Goal: Book appointment/travel/reservation

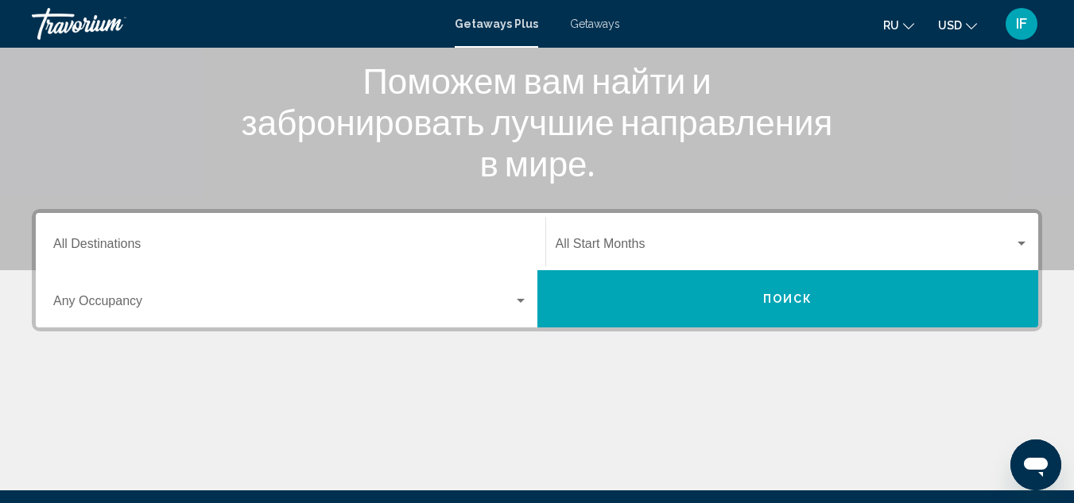
scroll to position [208, 0]
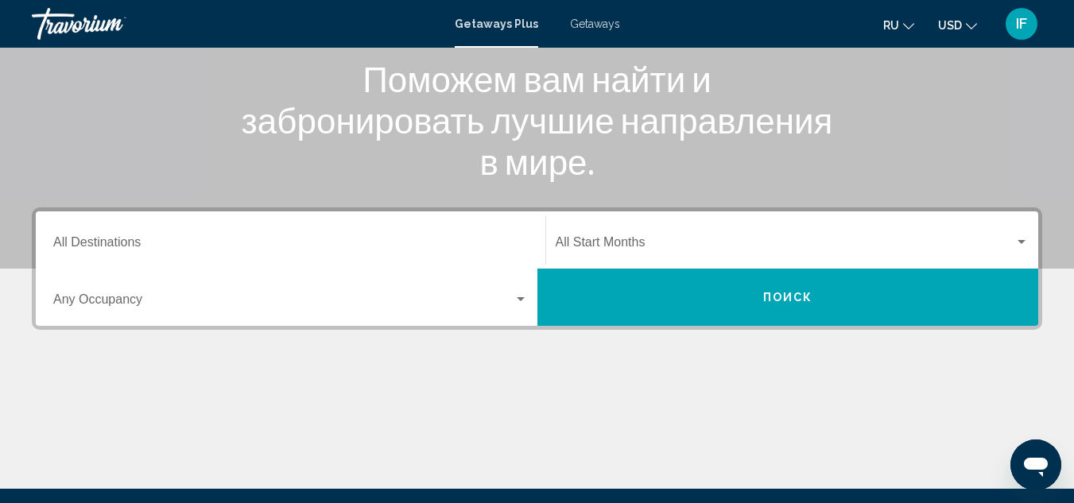
click at [109, 243] on input "Destination All Destinations" at bounding box center [290, 245] width 475 height 14
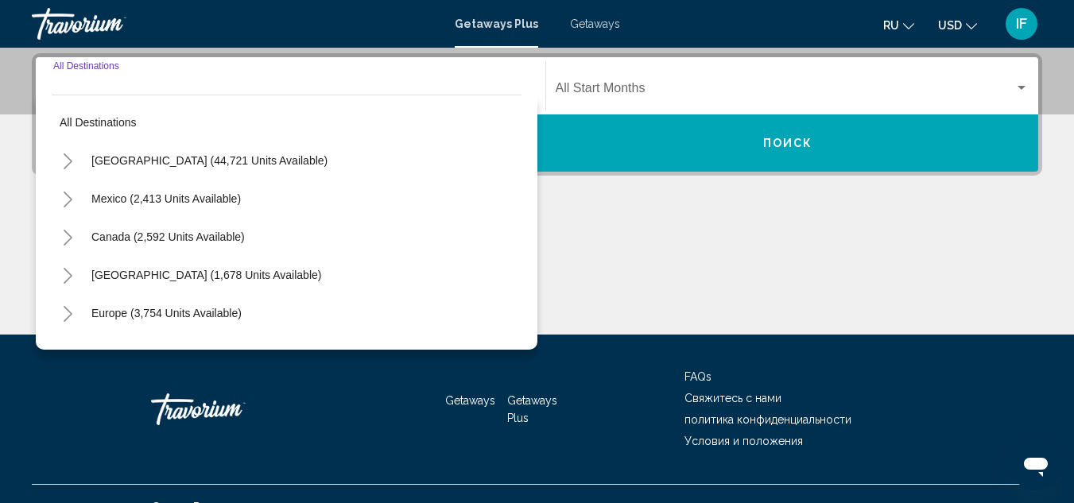
scroll to position [364, 0]
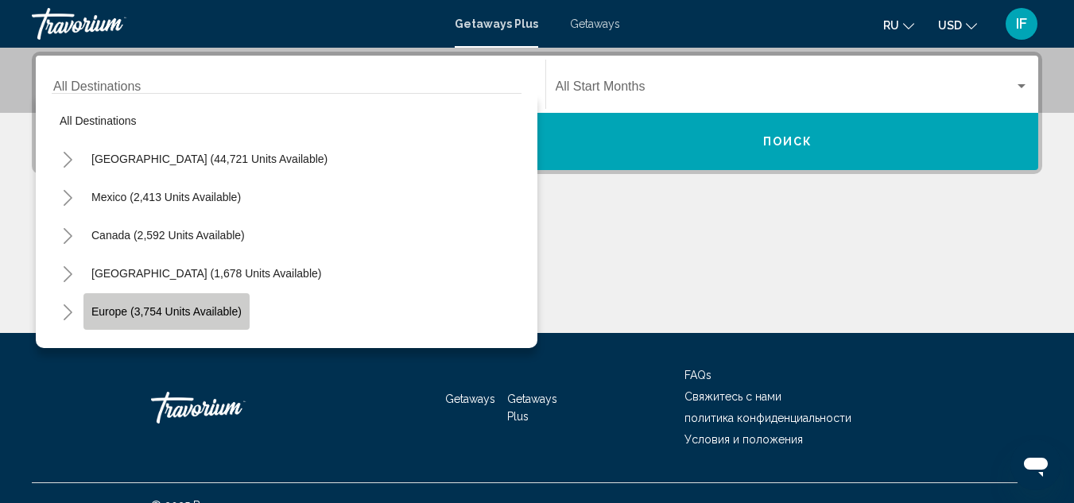
click at [127, 309] on span "Europe (3,754 units available)" at bounding box center [166, 311] width 150 height 13
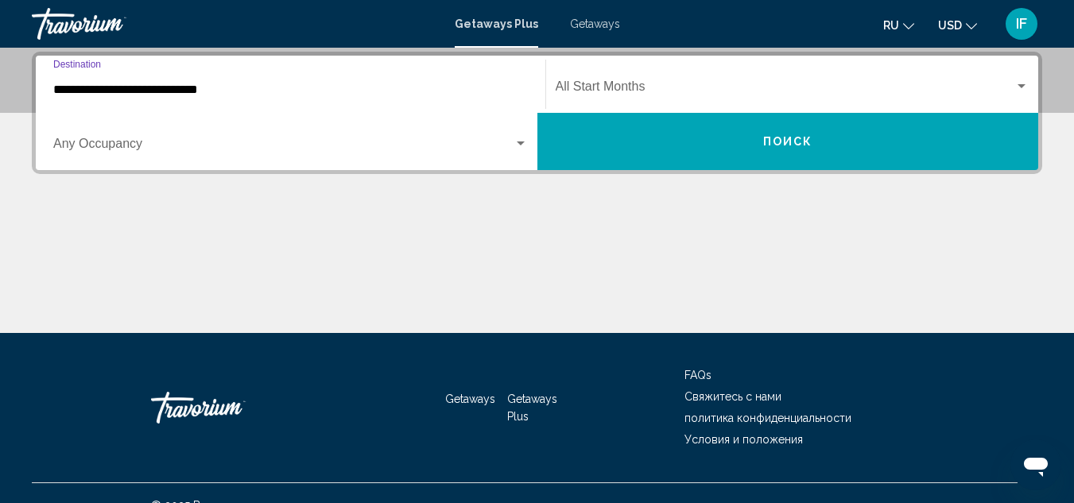
click at [126, 91] on input "**********" at bounding box center [290, 90] width 475 height 14
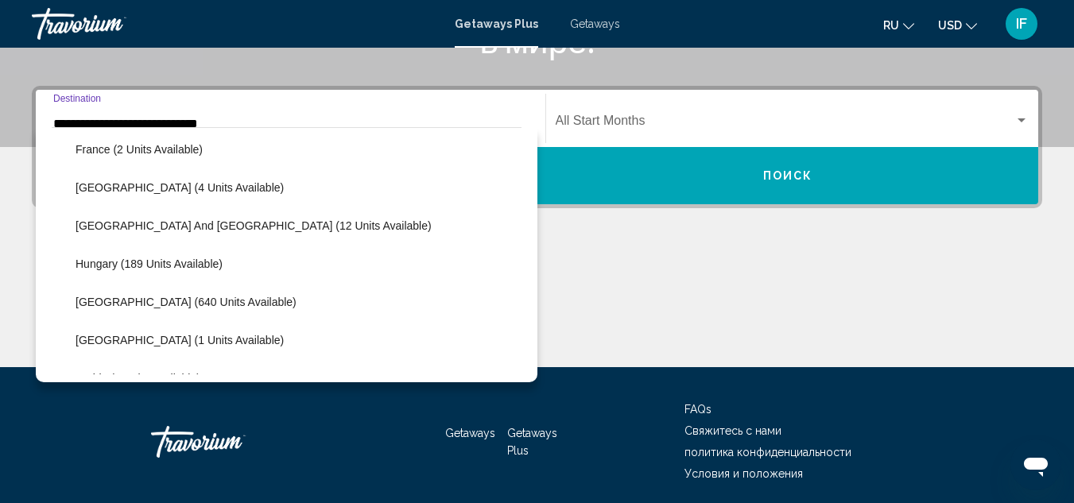
scroll to position [428, 0]
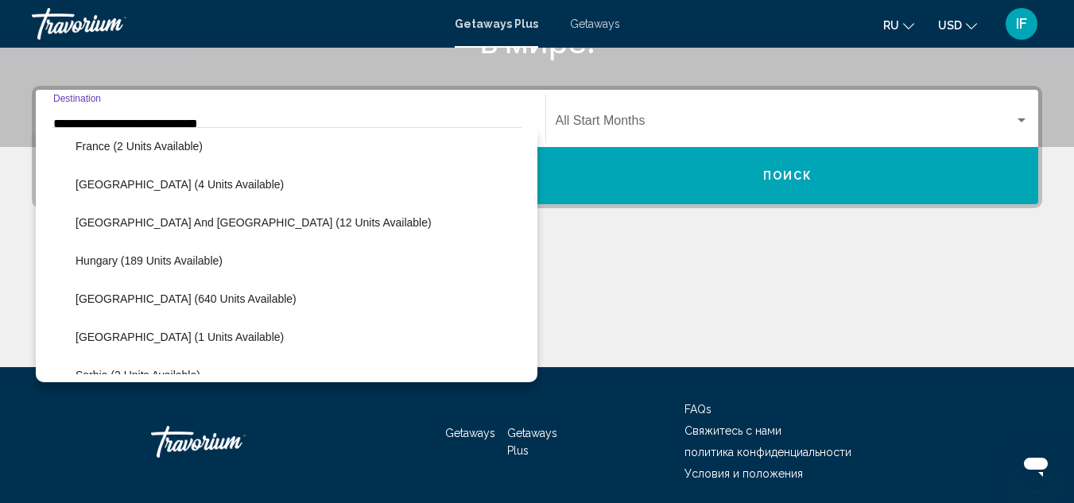
click at [146, 301] on span "[GEOGRAPHIC_DATA] (640 units available)" at bounding box center [186, 298] width 221 height 13
type input "**********"
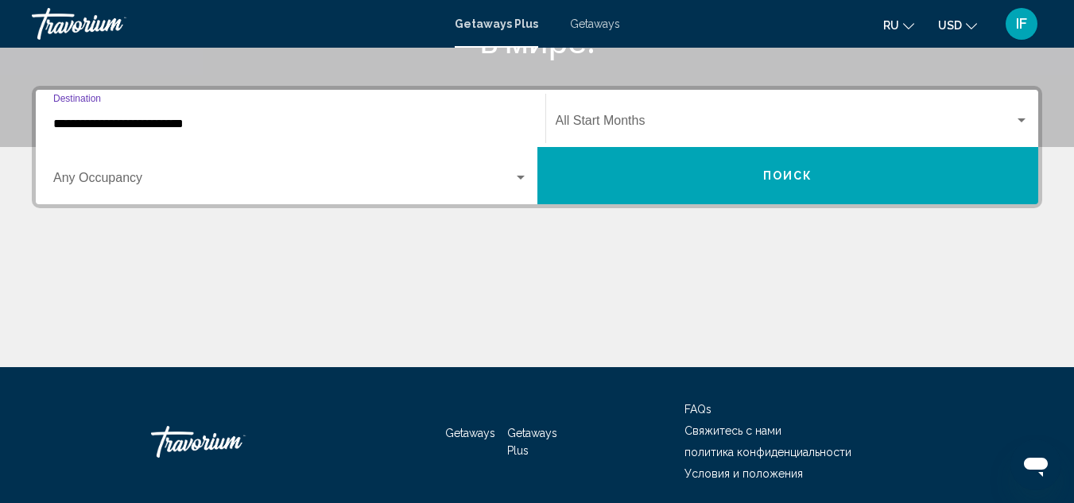
scroll to position [364, 0]
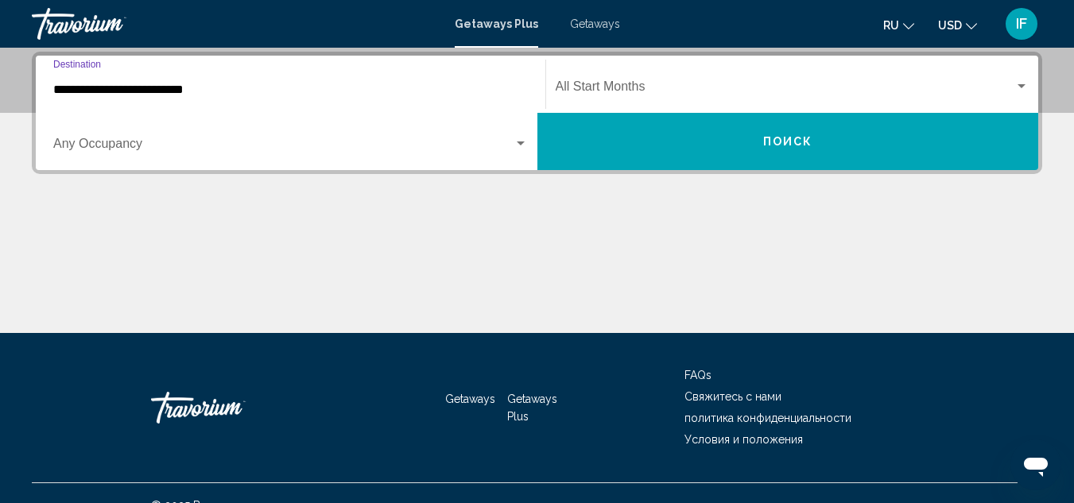
click at [93, 138] on div "Occupancy Any Occupancy" at bounding box center [290, 142] width 475 height 50
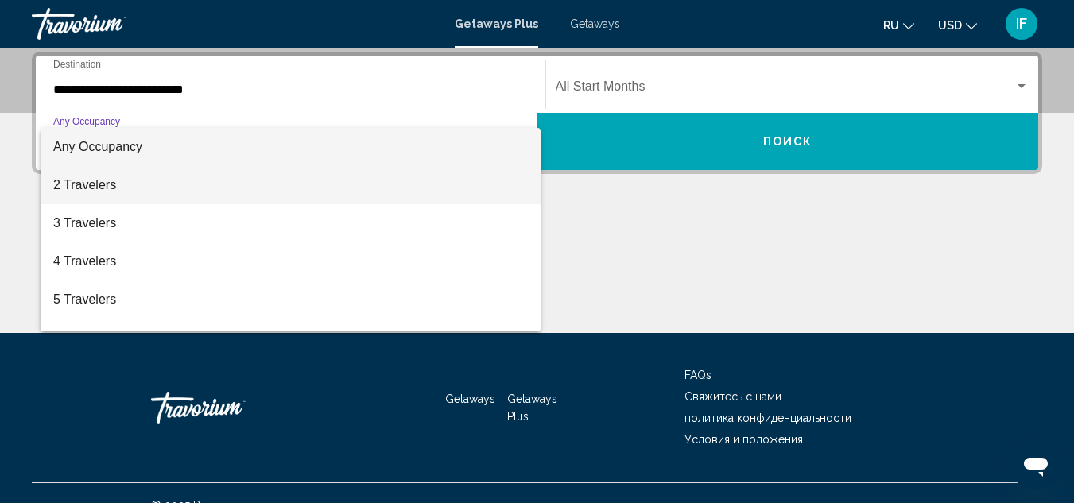
click at [96, 186] on span "2 Travelers" at bounding box center [290, 185] width 475 height 38
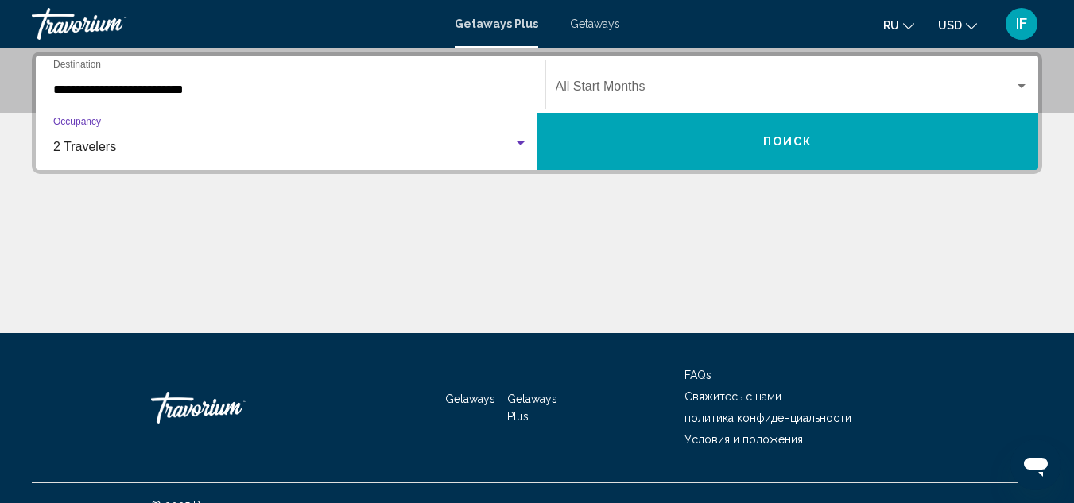
click at [595, 19] on span "Getaways" at bounding box center [595, 23] width 50 height 13
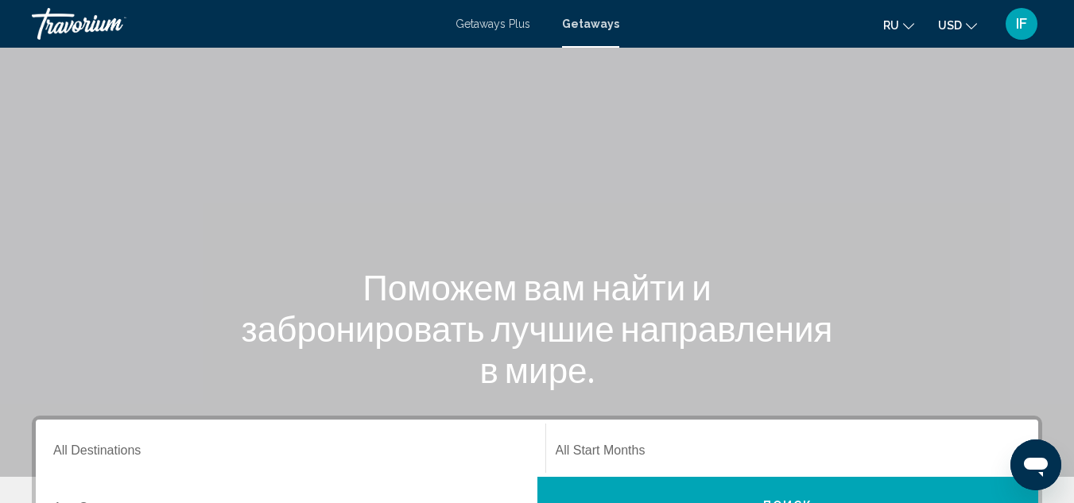
scroll to position [230, 0]
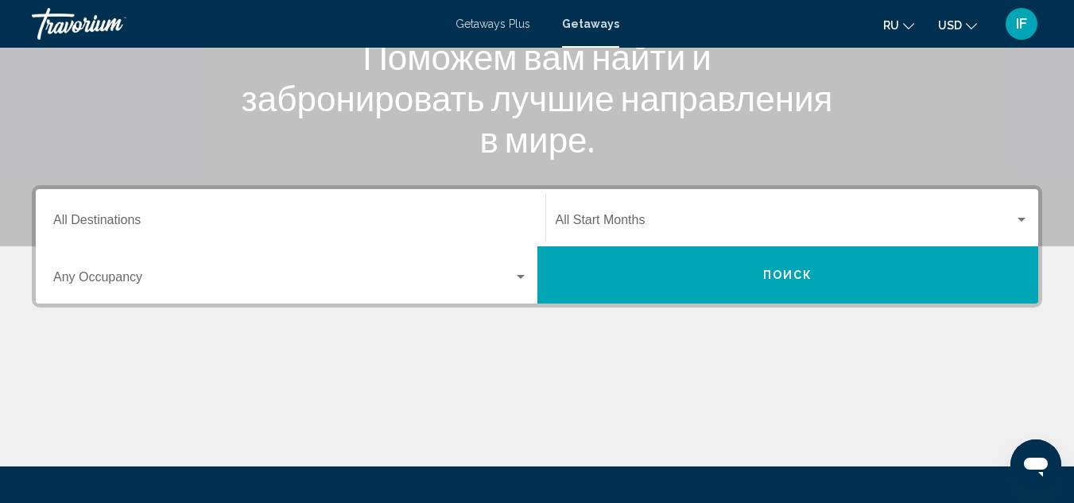
click at [147, 212] on div "Destination All Destinations" at bounding box center [290, 218] width 475 height 50
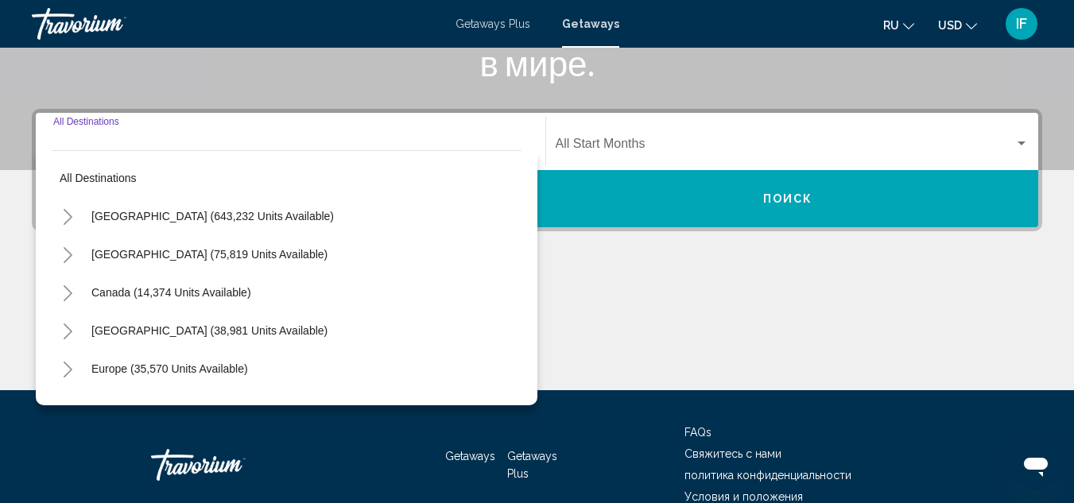
scroll to position [364, 0]
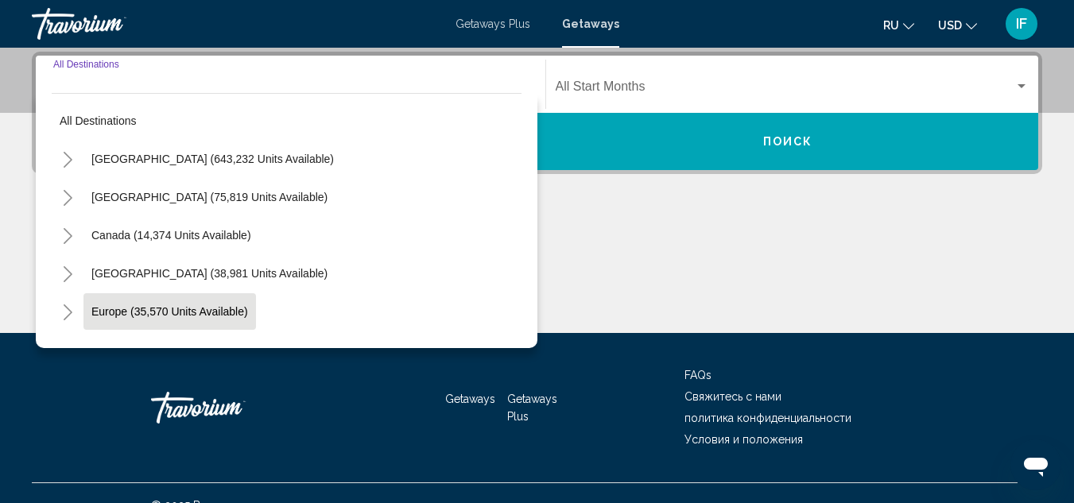
click at [150, 308] on span "Europe (35,570 units available)" at bounding box center [169, 311] width 157 height 13
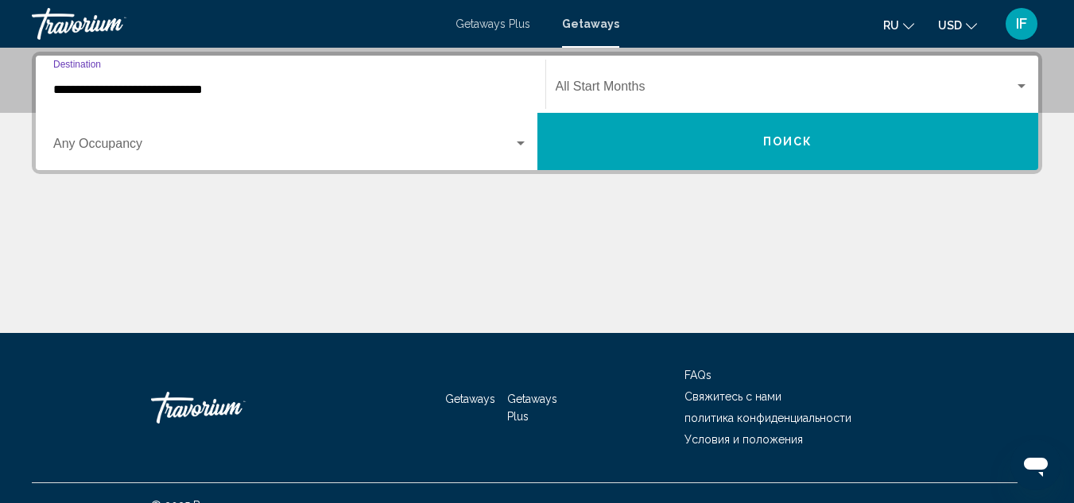
click at [149, 89] on input "**********" at bounding box center [290, 90] width 475 height 14
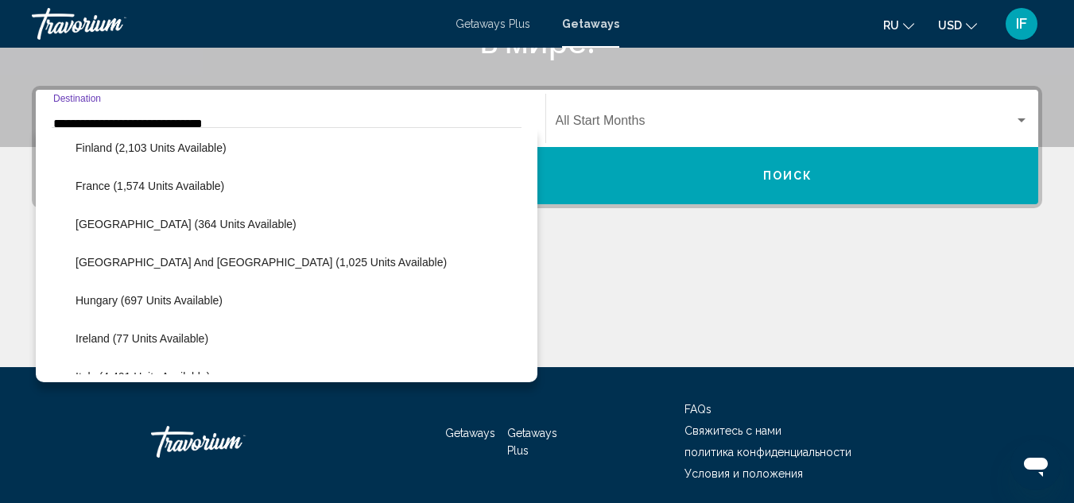
scroll to position [424, 0]
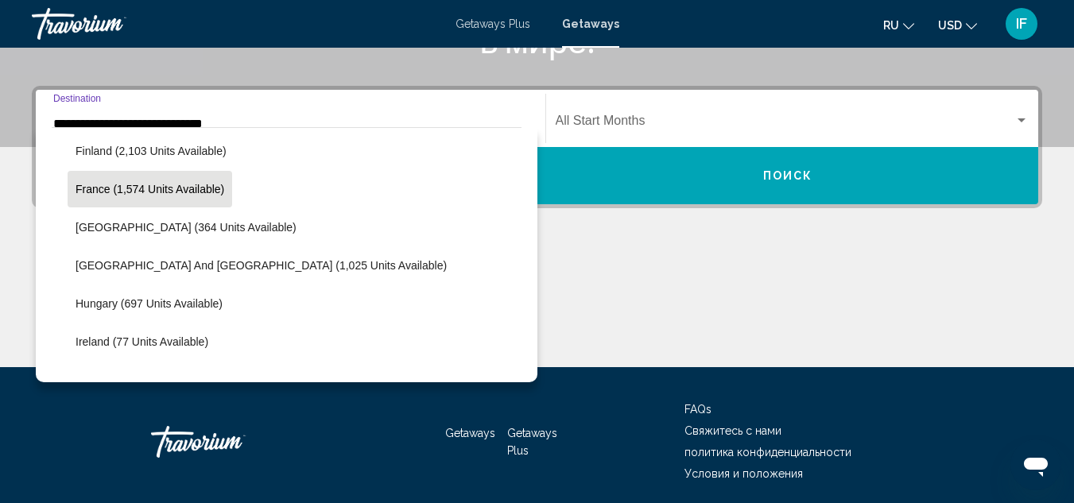
click at [156, 193] on span "France (1,574 units available)" at bounding box center [150, 189] width 149 height 13
type input "**********"
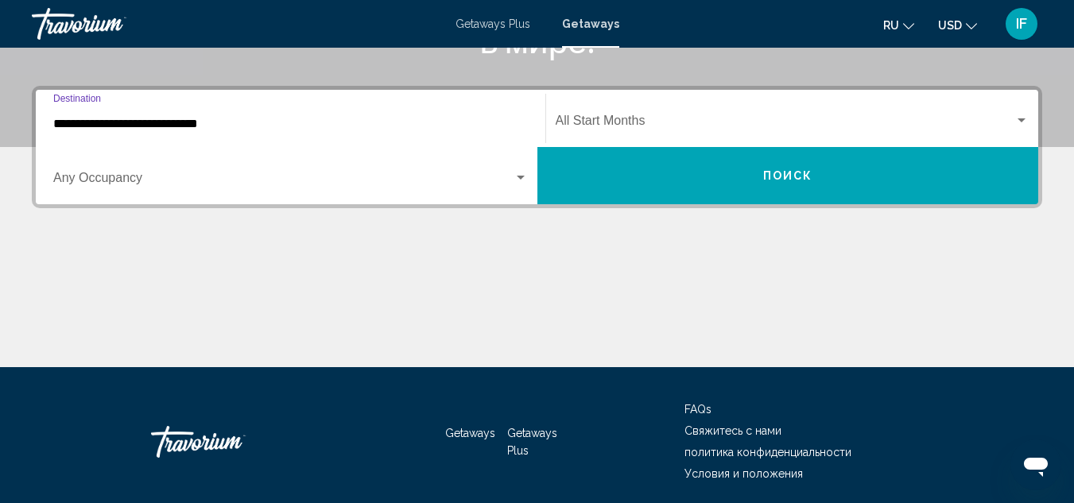
scroll to position [364, 0]
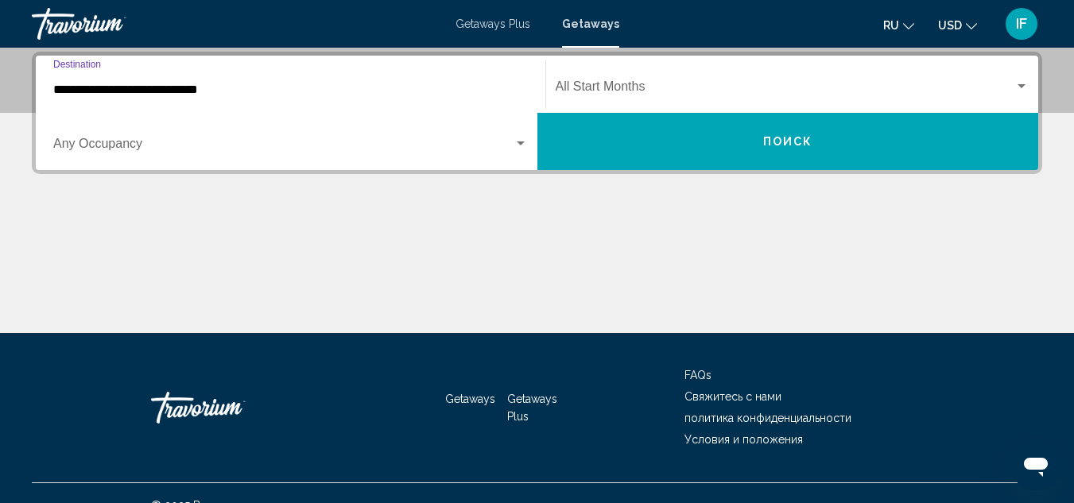
click at [99, 146] on span "Search widget" at bounding box center [283, 147] width 460 height 14
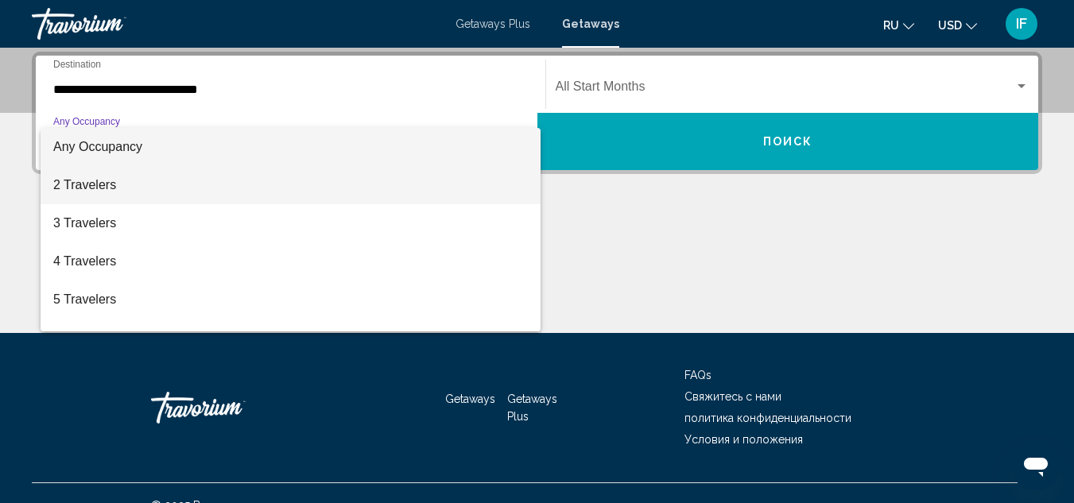
click at [86, 184] on span "2 Travelers" at bounding box center [290, 185] width 475 height 38
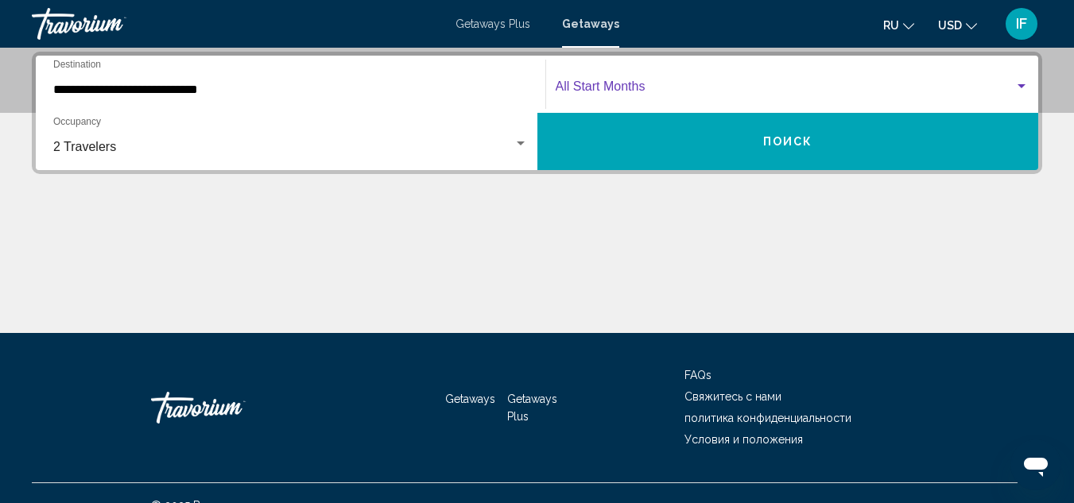
click at [610, 89] on span "Search widget" at bounding box center [785, 90] width 459 height 14
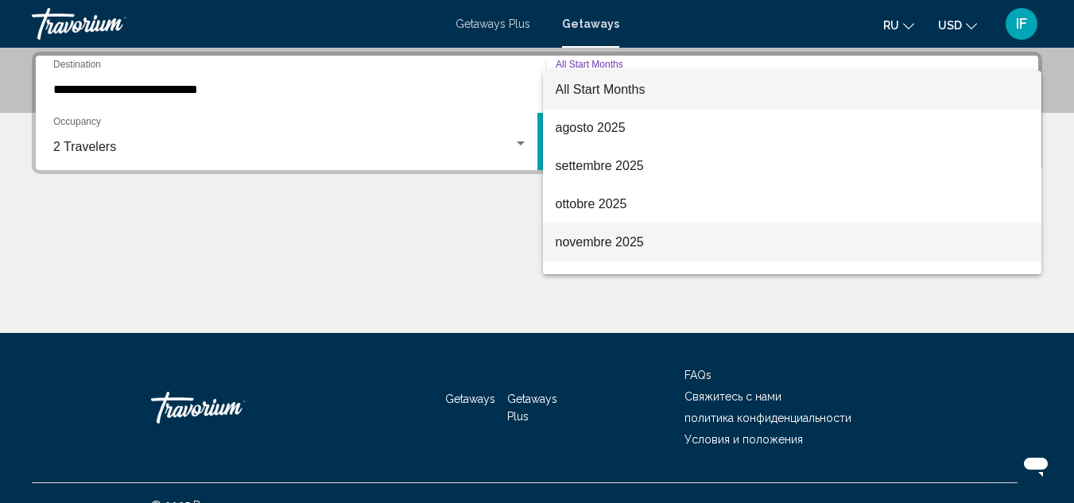
click at [590, 247] on span "novembre 2025" at bounding box center [793, 242] width 474 height 38
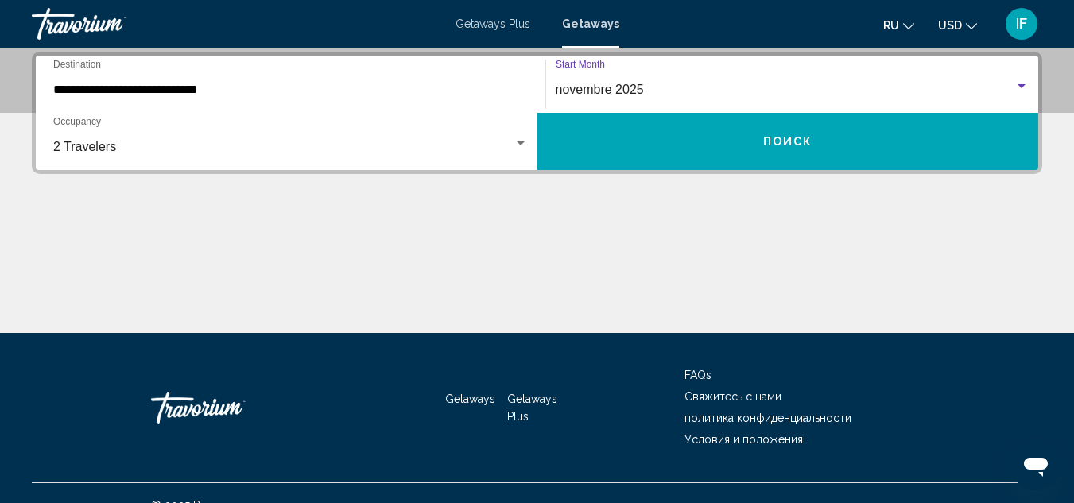
click at [684, 138] on button "Поиск" at bounding box center [788, 141] width 502 height 57
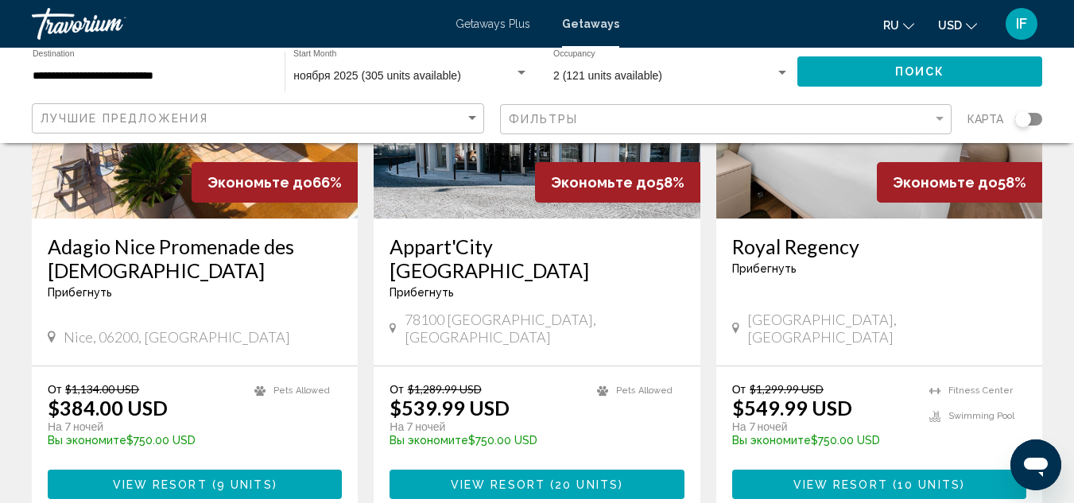
scroll to position [2024, 0]
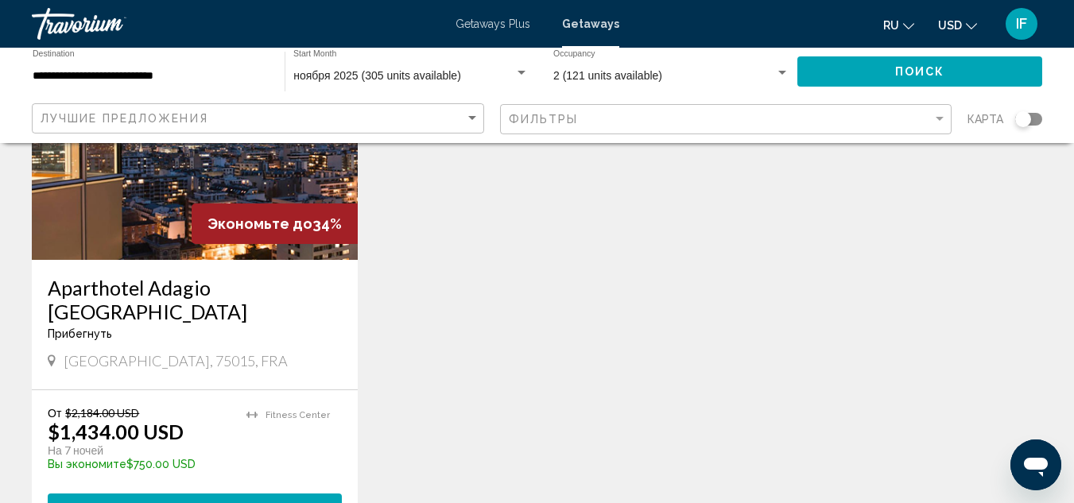
scroll to position [799, 0]
click at [210, 502] on span "Main content" at bounding box center [209, 508] width 5 height 13
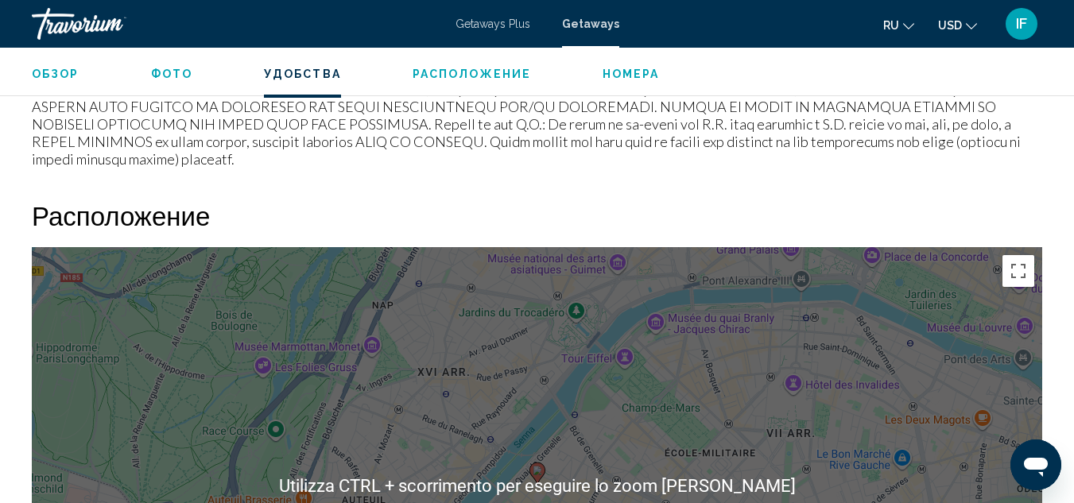
scroll to position [1995, 0]
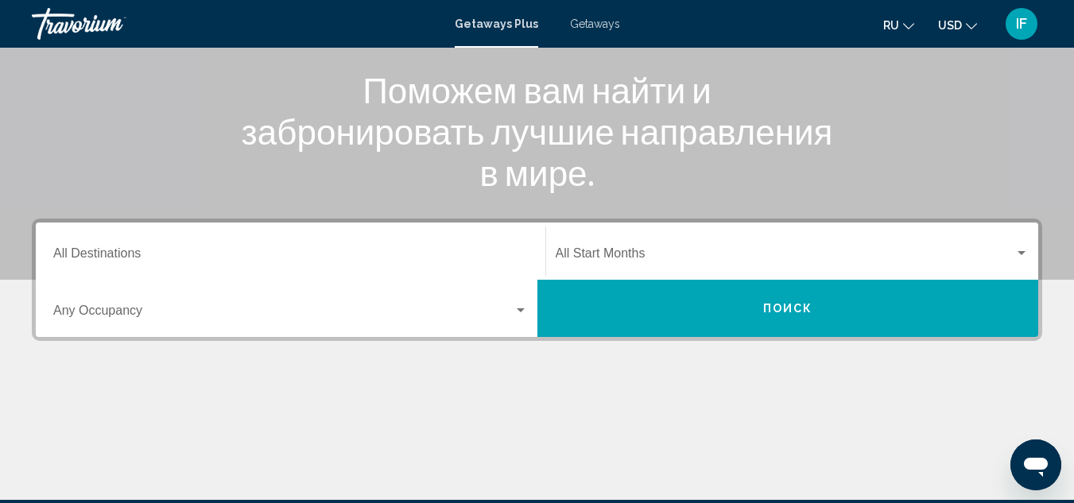
scroll to position [199, 0]
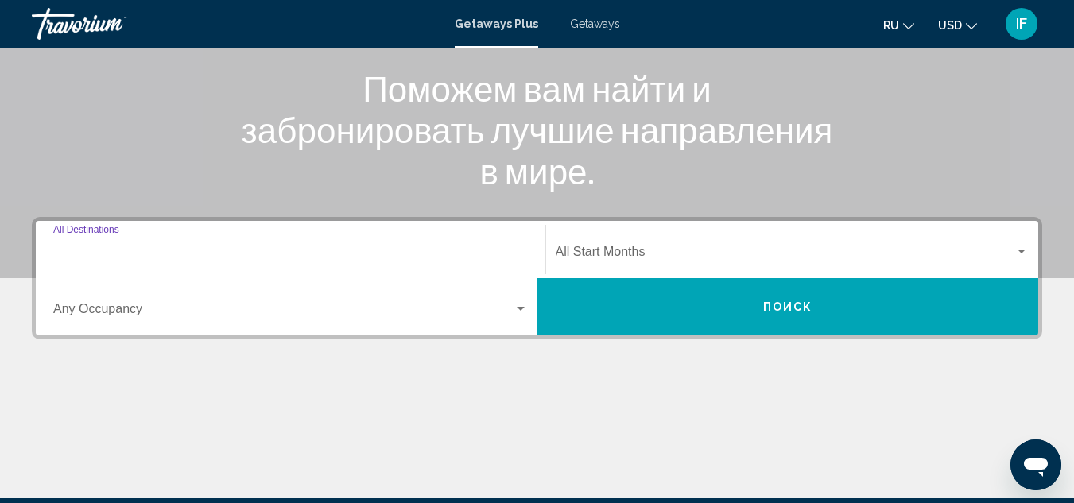
click at [99, 253] on input "Destination All Destinations" at bounding box center [290, 255] width 475 height 14
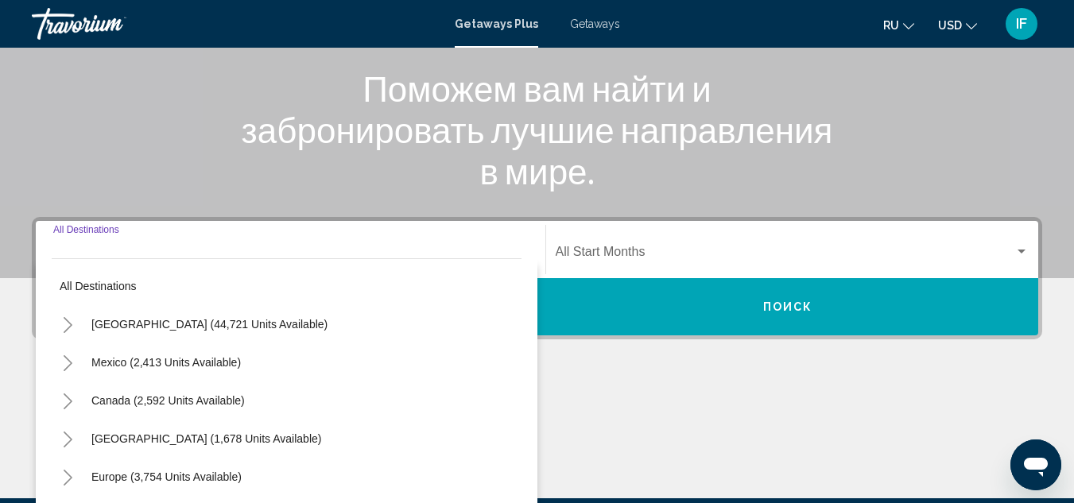
scroll to position [364, 0]
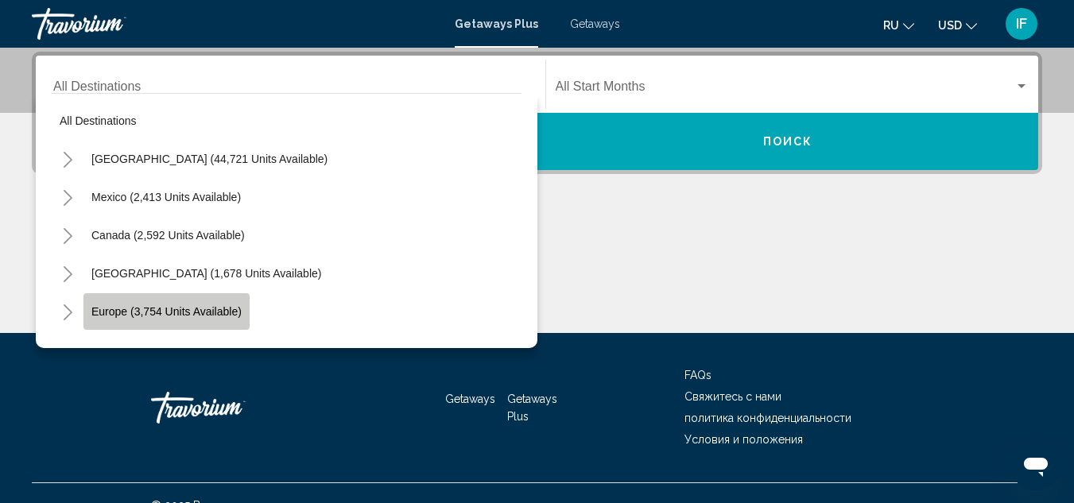
click at [114, 311] on span "Europe (3,754 units available)" at bounding box center [166, 311] width 150 height 13
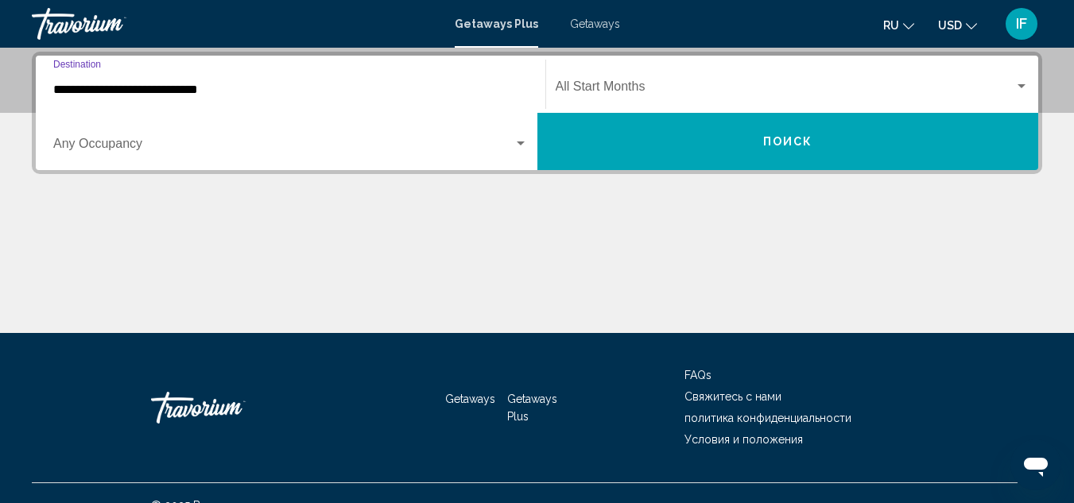
click at [137, 90] on input "**********" at bounding box center [290, 90] width 475 height 14
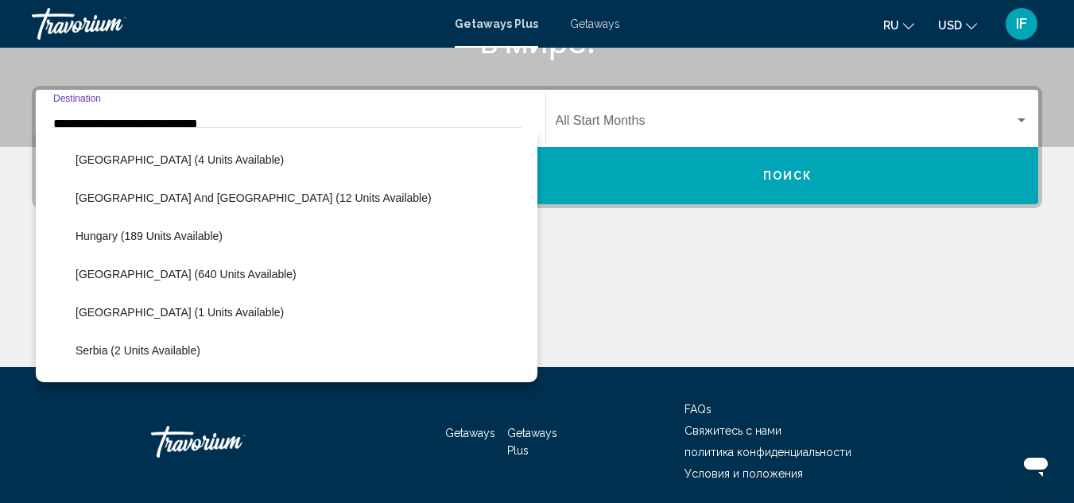
scroll to position [455, 0]
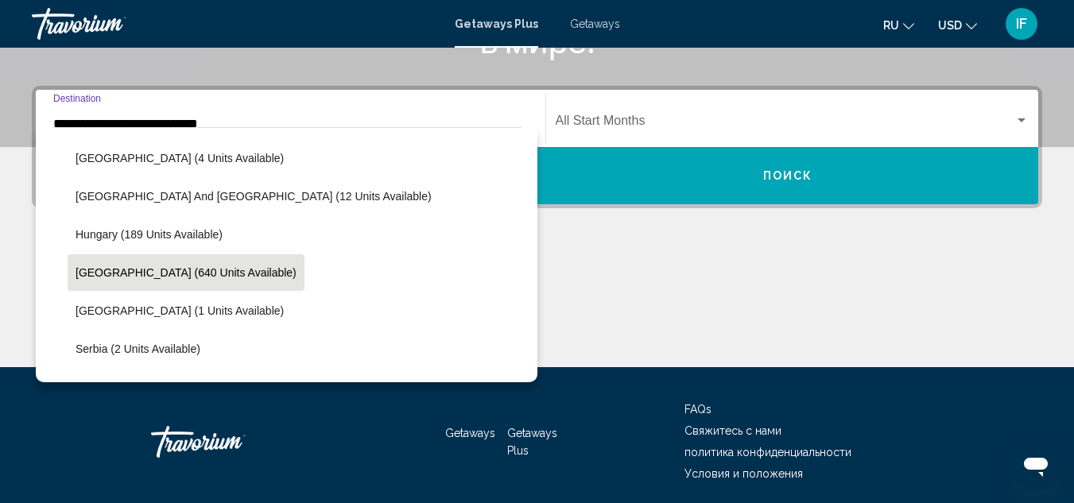
click at [144, 266] on span "[GEOGRAPHIC_DATA] (640 units available)" at bounding box center [186, 272] width 221 height 13
type input "**********"
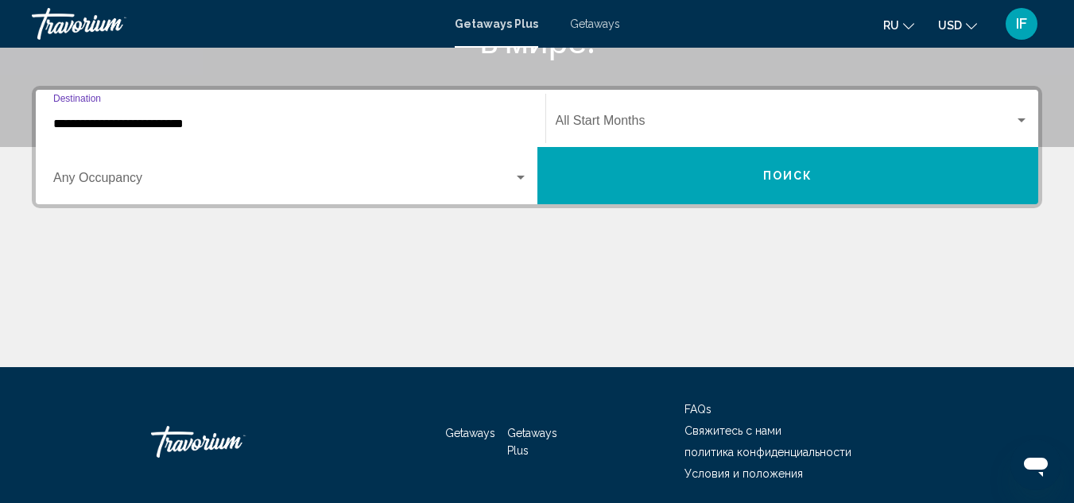
scroll to position [364, 0]
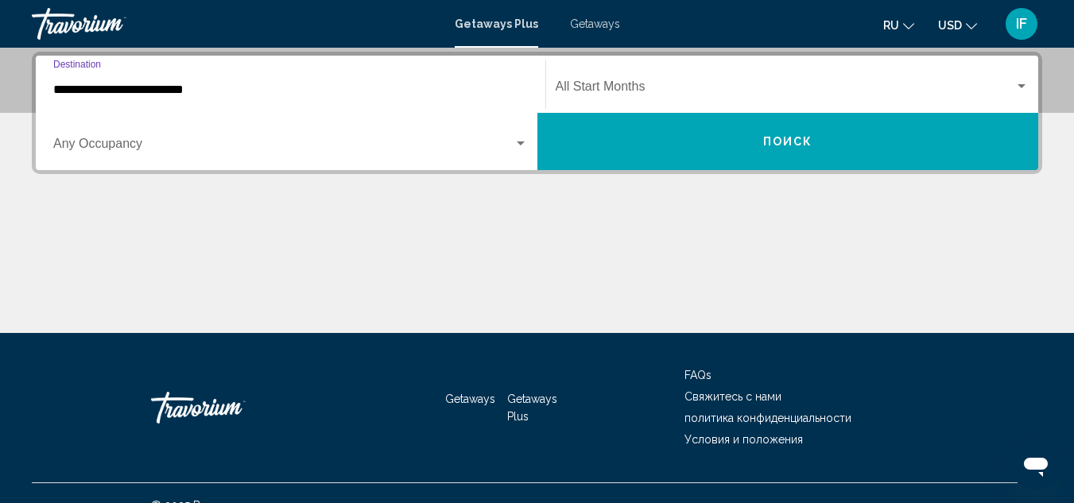
click at [142, 148] on span "Search widget" at bounding box center [283, 147] width 460 height 14
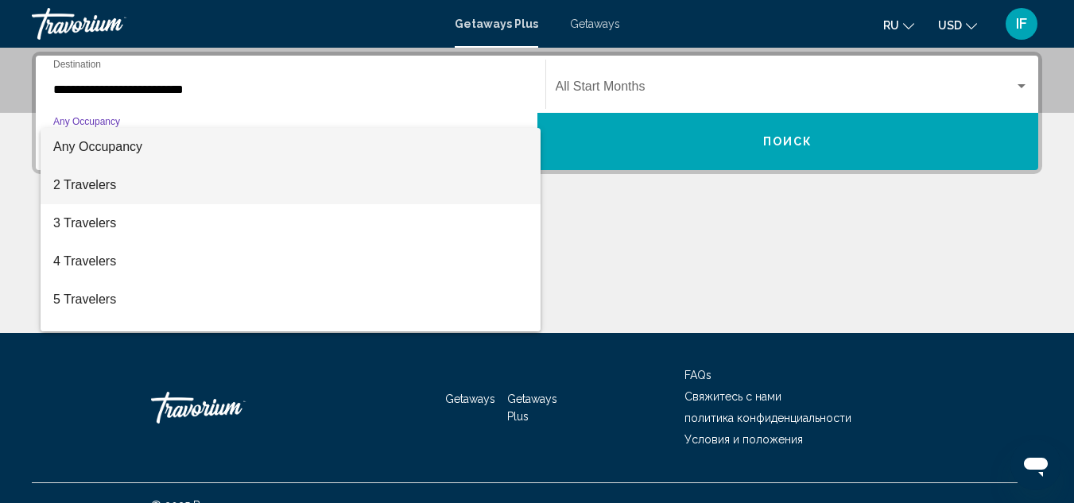
click at [101, 185] on span "2 Travelers" at bounding box center [290, 185] width 475 height 38
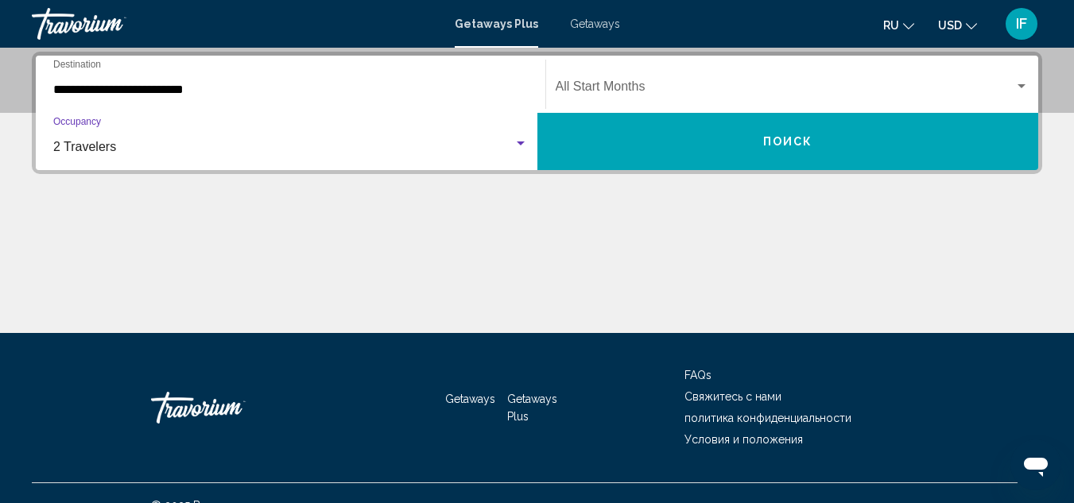
click at [606, 83] on span "Search widget" at bounding box center [785, 90] width 459 height 14
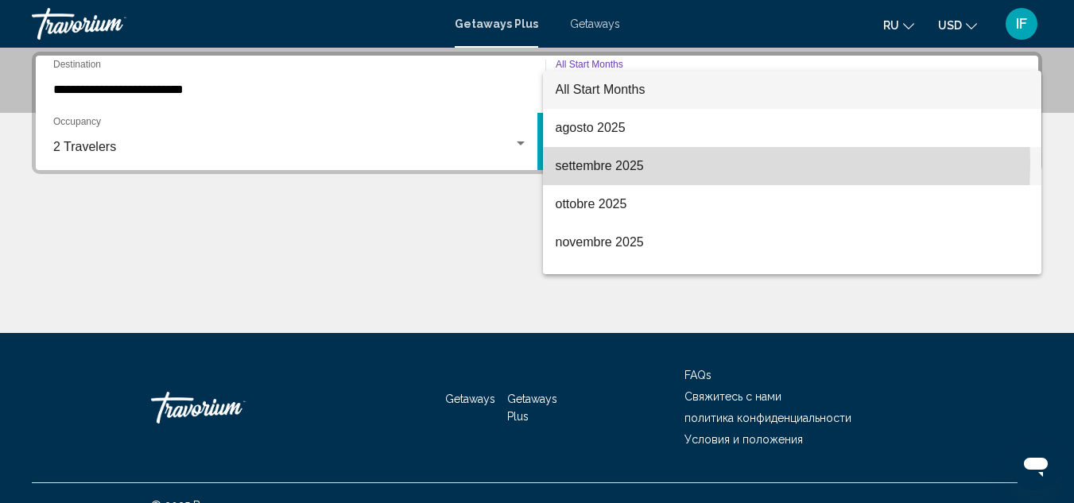
click at [576, 162] on span "settembre 2025" at bounding box center [793, 166] width 474 height 38
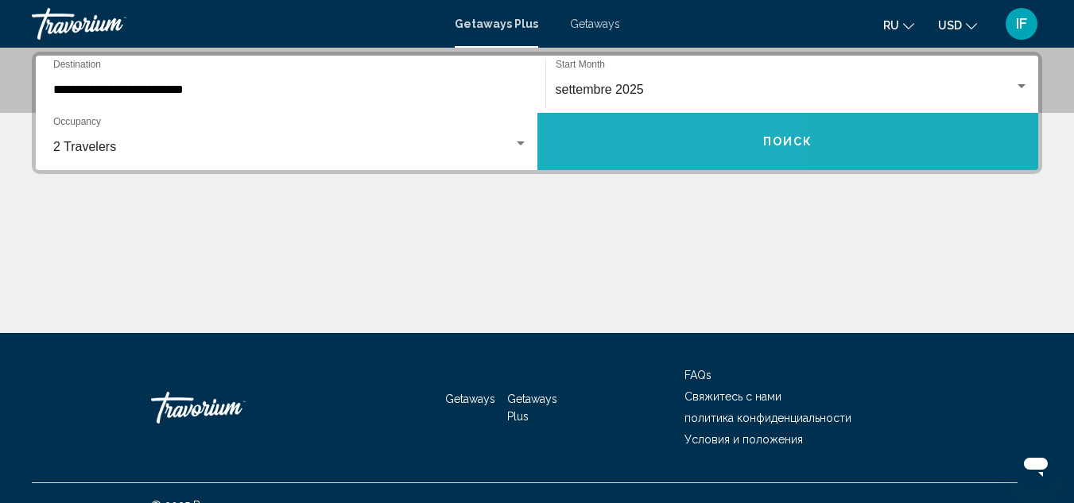
click at [618, 145] on button "Поиск" at bounding box center [788, 141] width 502 height 57
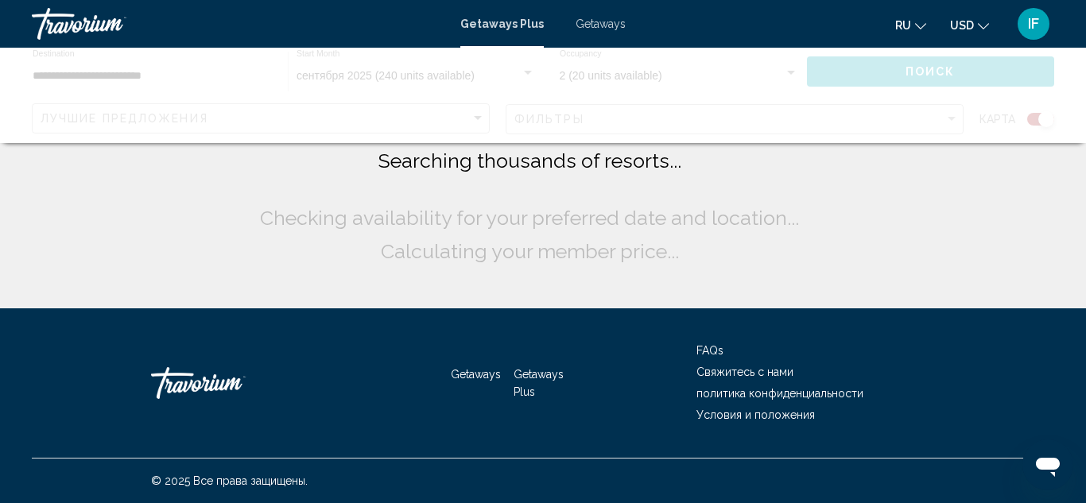
click at [580, 24] on span "Getaways" at bounding box center [600, 23] width 50 height 13
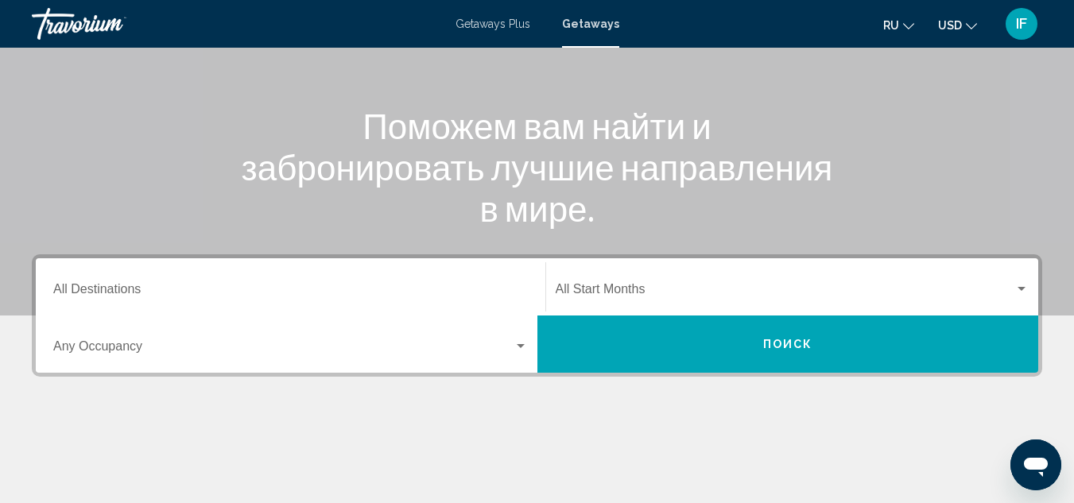
scroll to position [163, 0]
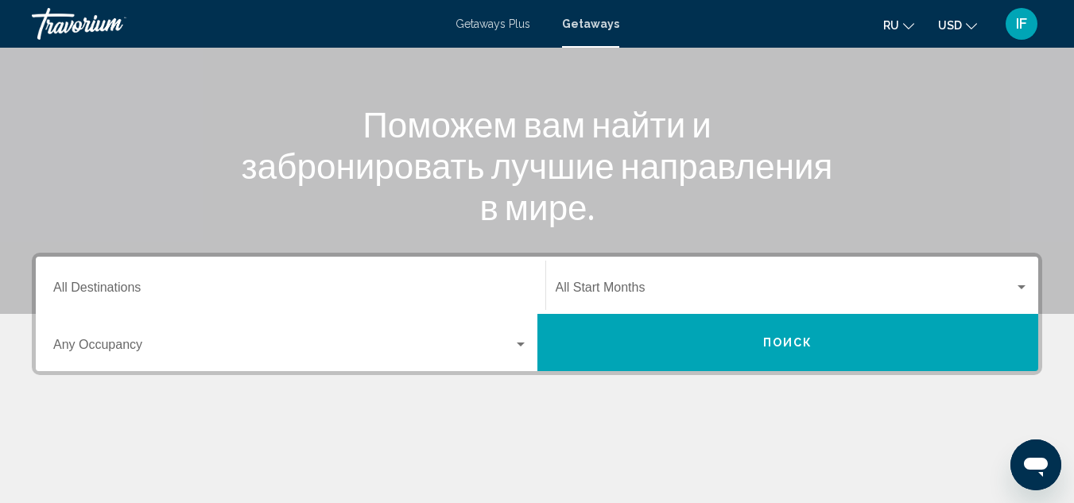
click at [130, 281] on div "Destination All Destinations" at bounding box center [290, 286] width 475 height 50
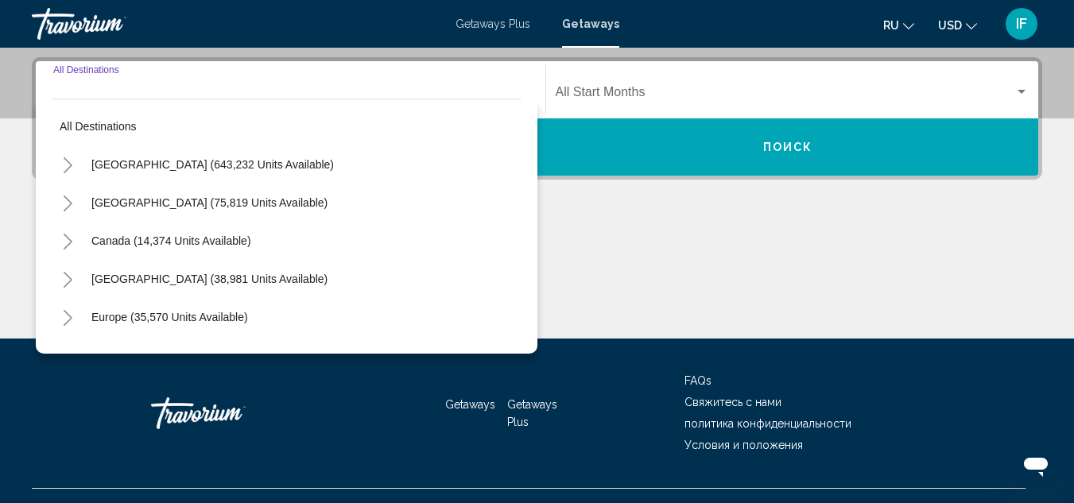
scroll to position [364, 0]
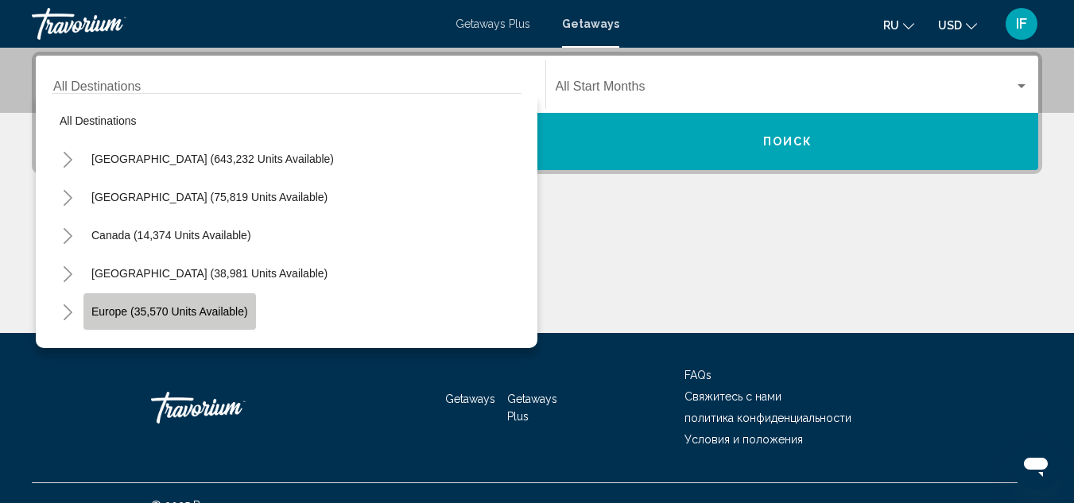
click at [150, 309] on span "Europe (35,570 units available)" at bounding box center [169, 311] width 157 height 13
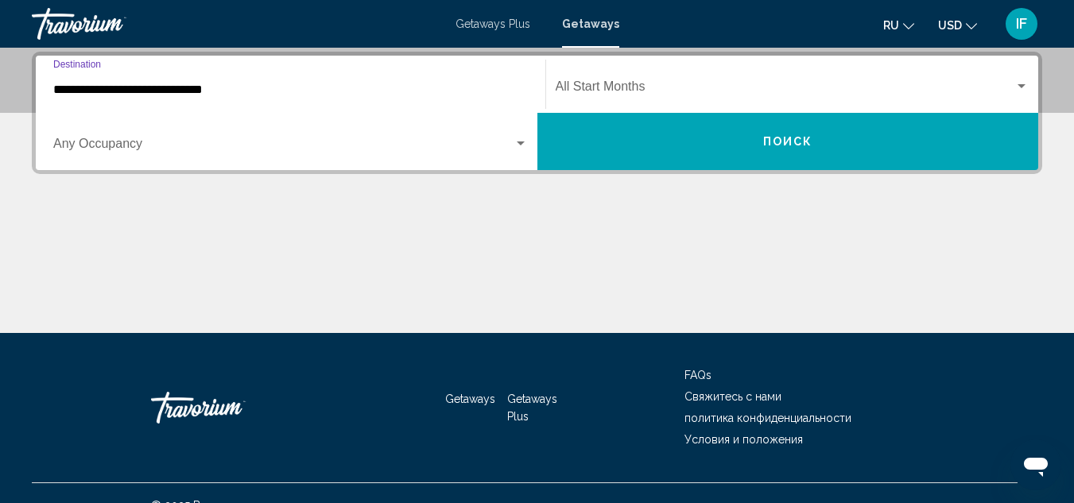
click at [143, 91] on input "**********" at bounding box center [290, 90] width 475 height 14
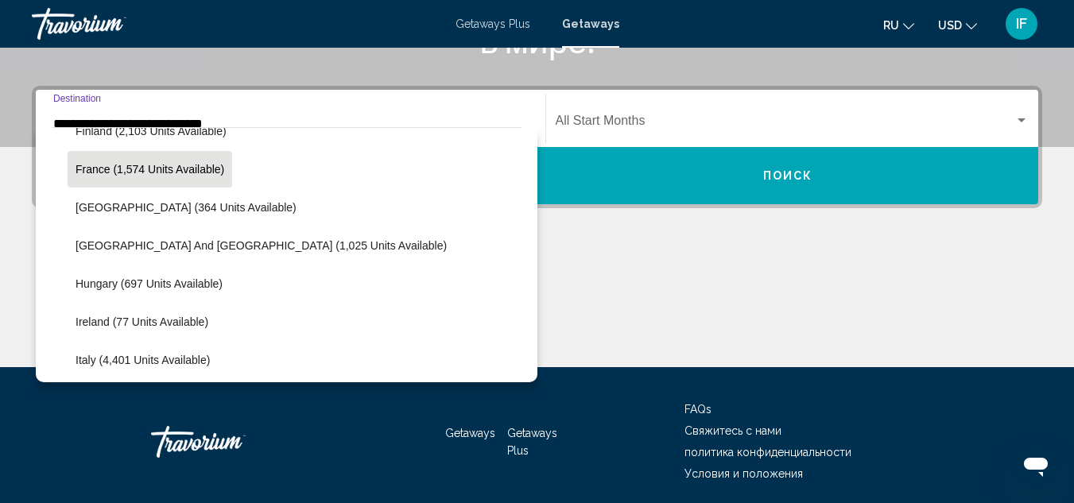
scroll to position [455, 0]
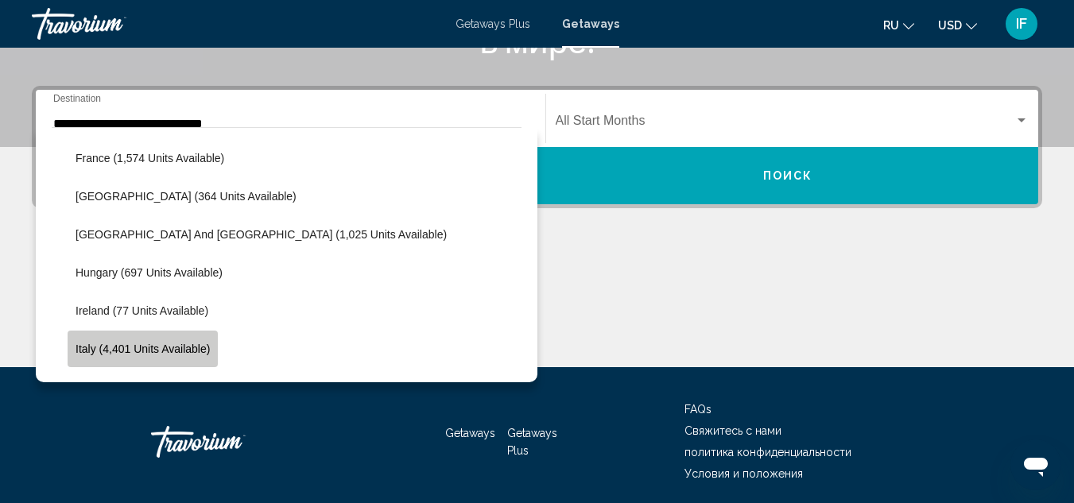
click at [138, 342] on button "Italy (4,401 units available)" at bounding box center [143, 349] width 150 height 37
type input "**********"
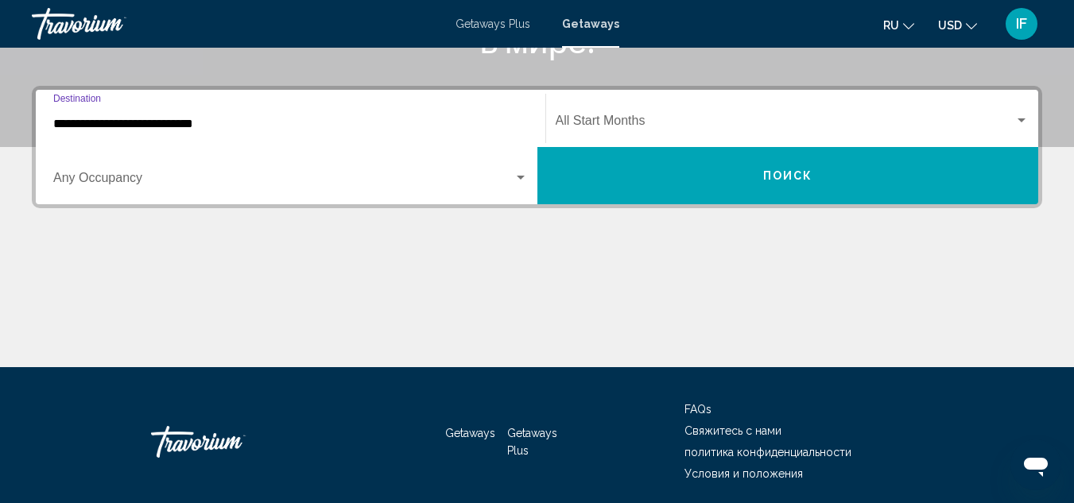
scroll to position [364, 0]
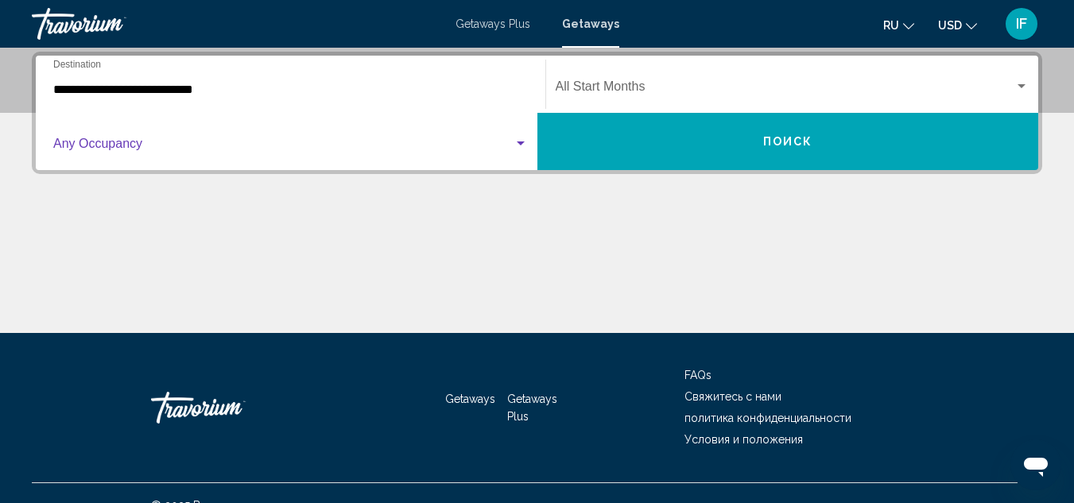
click at [138, 141] on span "Search widget" at bounding box center [283, 147] width 460 height 14
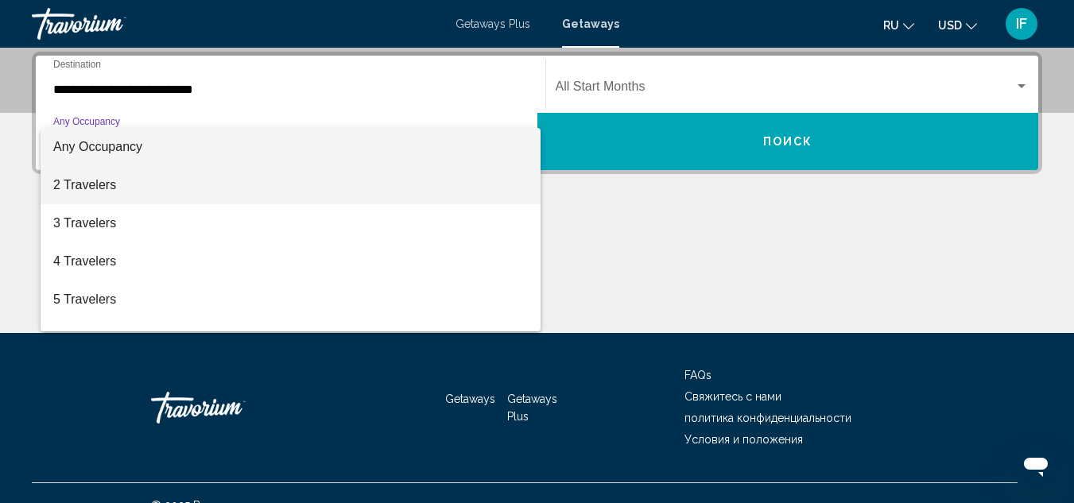
click at [119, 180] on span "2 Travelers" at bounding box center [290, 185] width 475 height 38
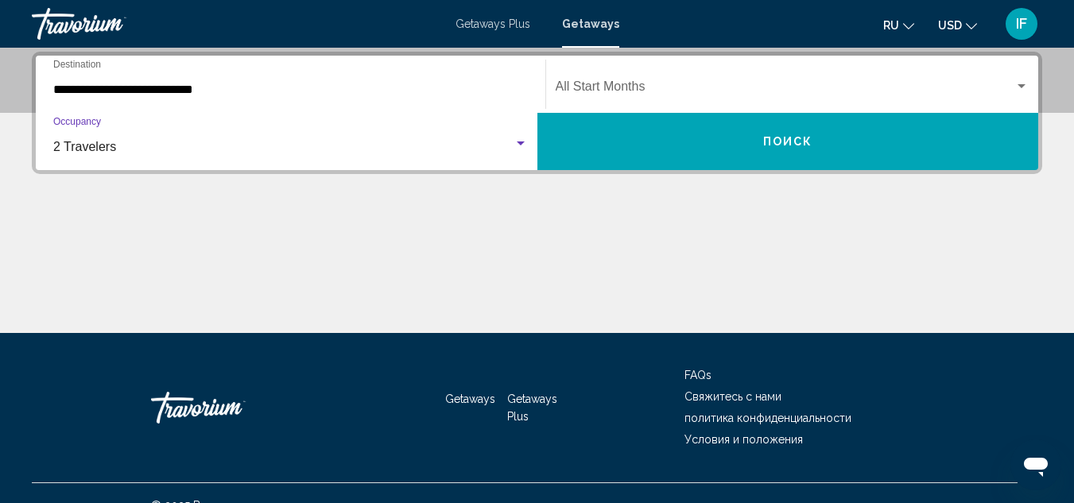
click at [575, 100] on div "Start Month All Start Months" at bounding box center [793, 85] width 474 height 50
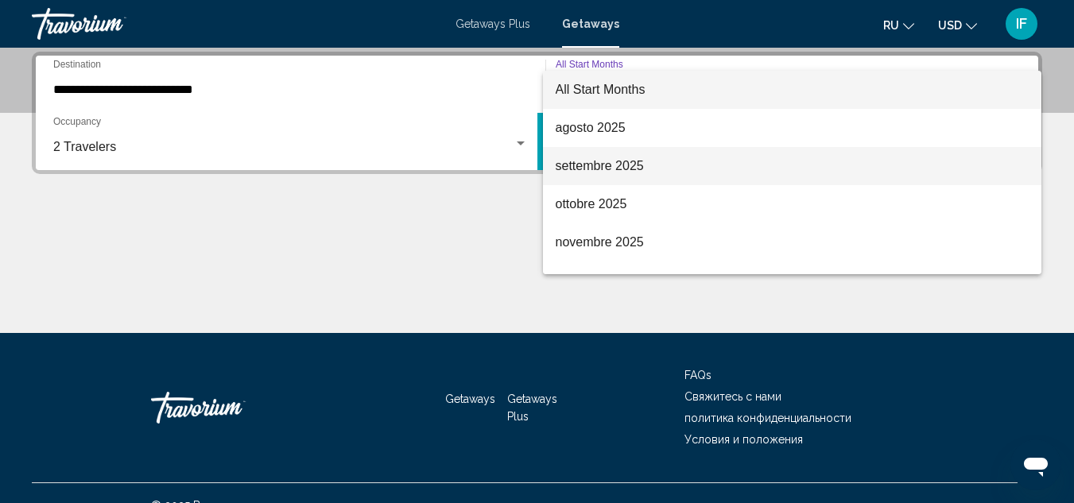
click at [579, 158] on span "settembre 2025" at bounding box center [793, 166] width 474 height 38
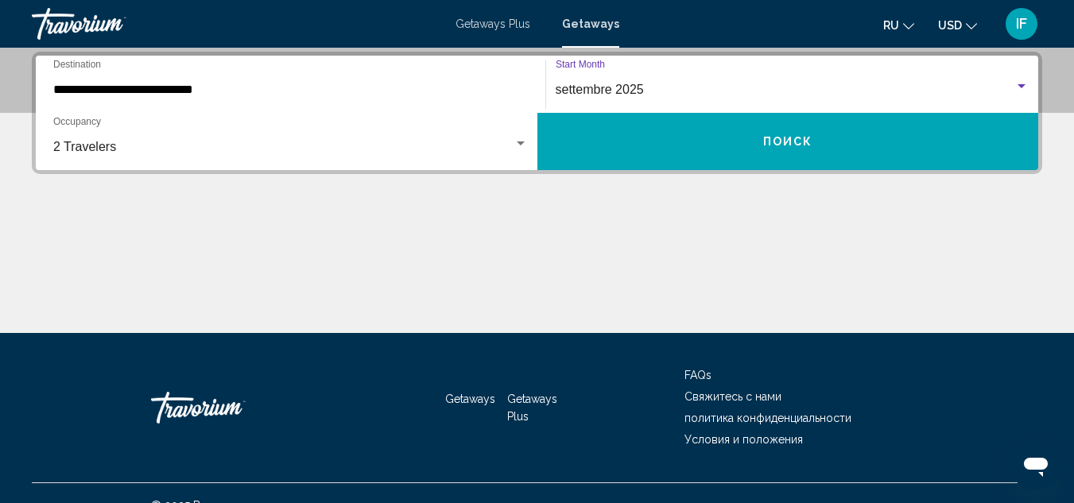
click at [613, 76] on div "settembre 2025 Start Month All Start Months" at bounding box center [793, 85] width 474 height 50
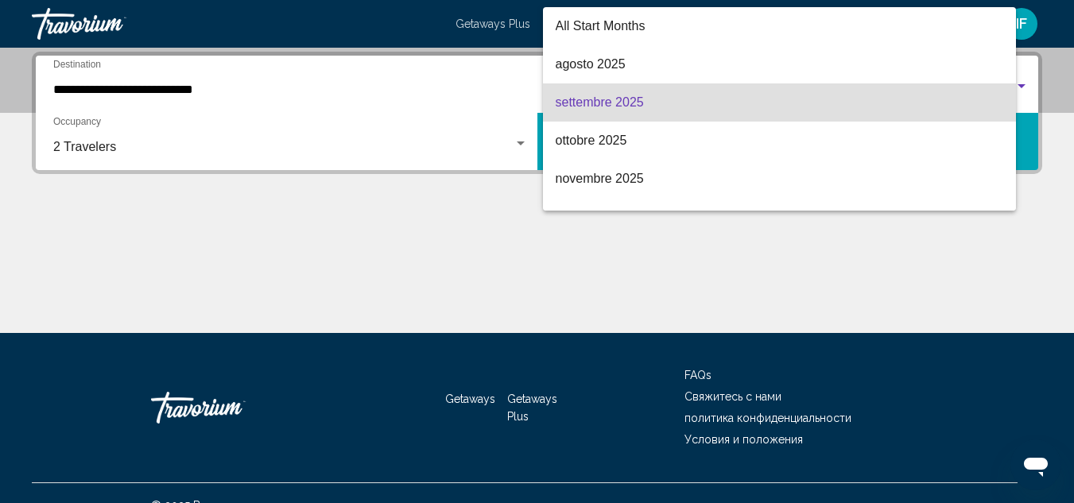
scroll to position [13, 0]
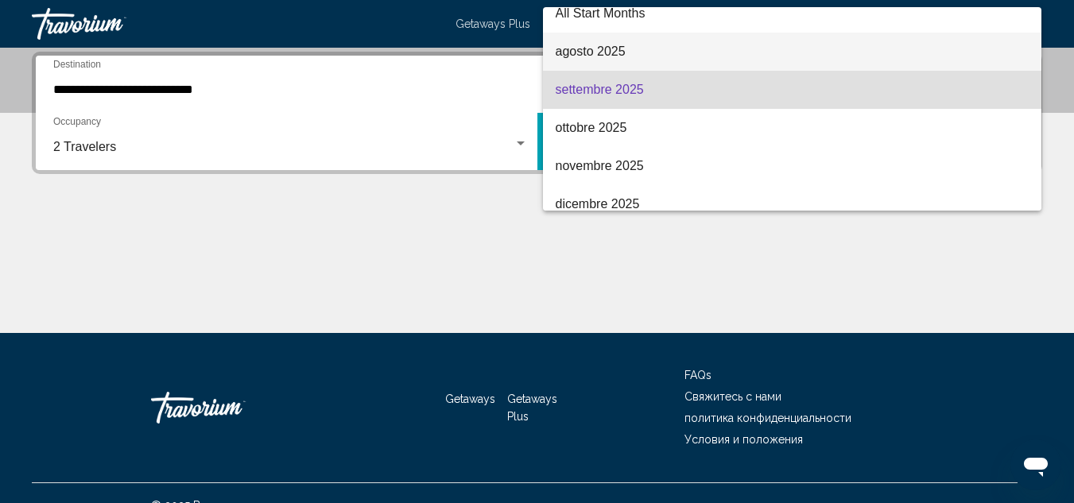
click at [595, 43] on span "agosto 2025" at bounding box center [793, 52] width 474 height 38
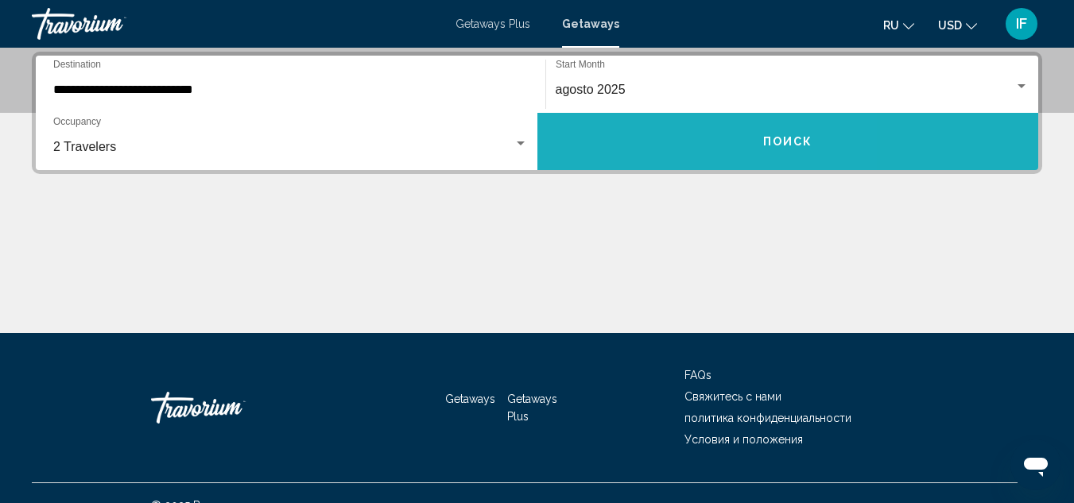
click at [655, 134] on button "Поиск" at bounding box center [788, 141] width 502 height 57
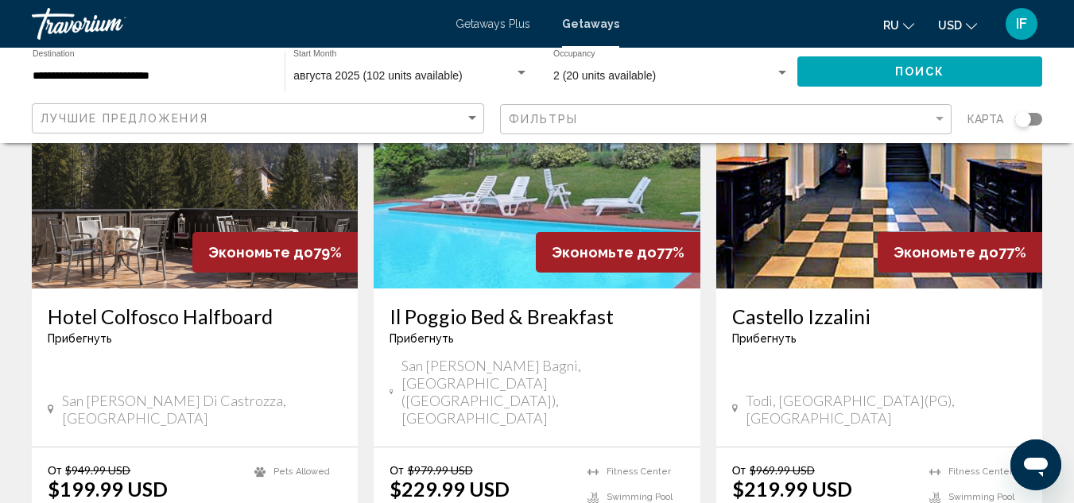
scroll to position [1894, 0]
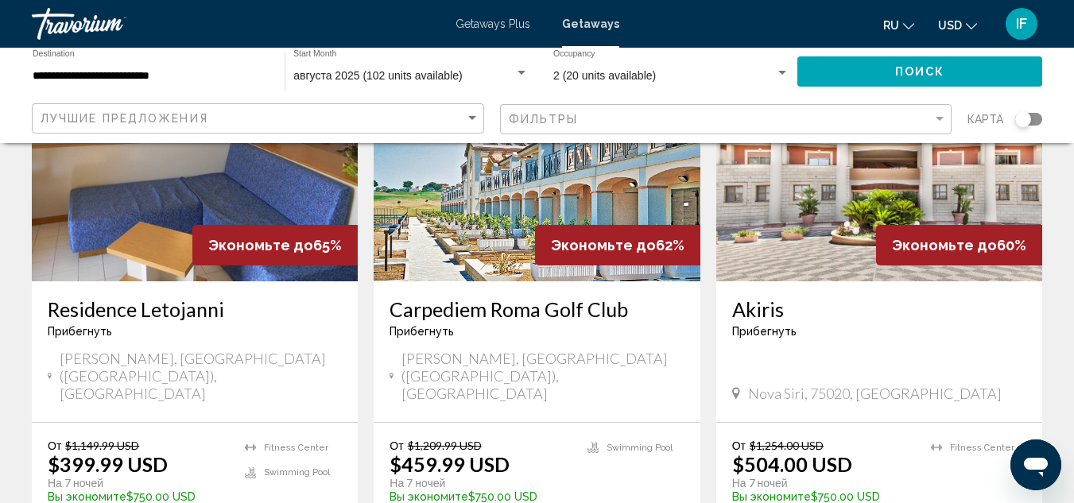
scroll to position [770, 0]
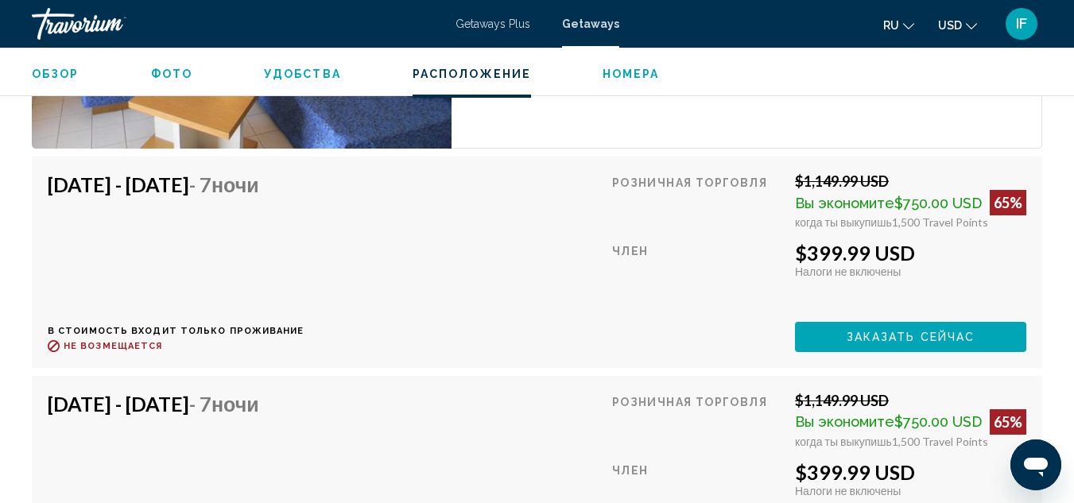
scroll to position [3655, 0]
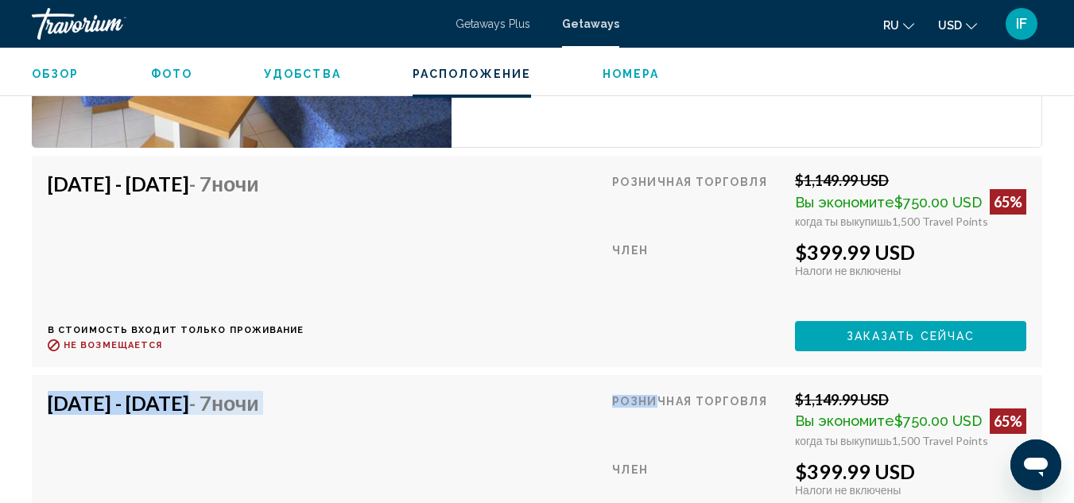
drag, startPoint x: 660, startPoint y: 387, endPoint x: 595, endPoint y: 319, distance: 94.4
click at [595, 319] on div "[DATE] - [DATE] - 7 ночи В стоимость входит только проживание Возврат до : Не в…" at bounding box center [537, 371] width 1010 height 430
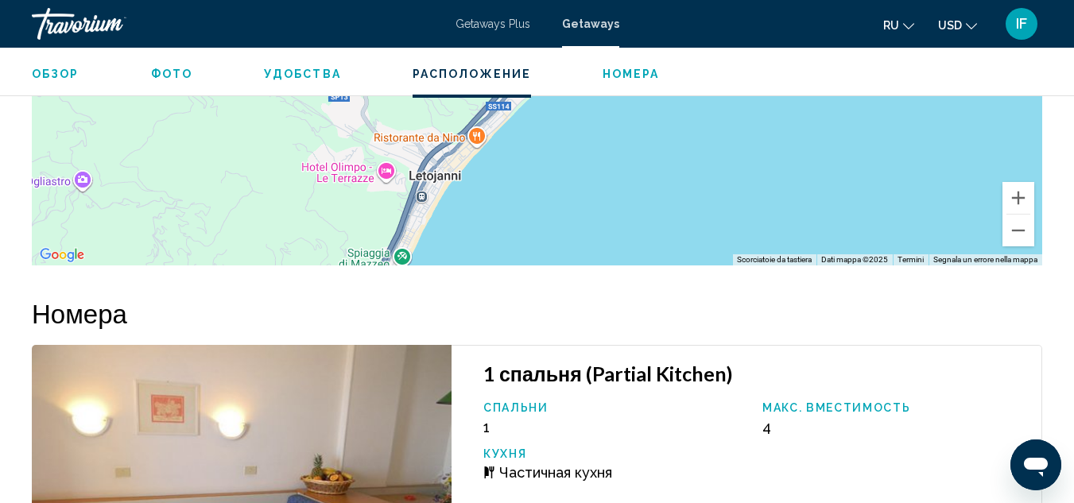
scroll to position [3115, 0]
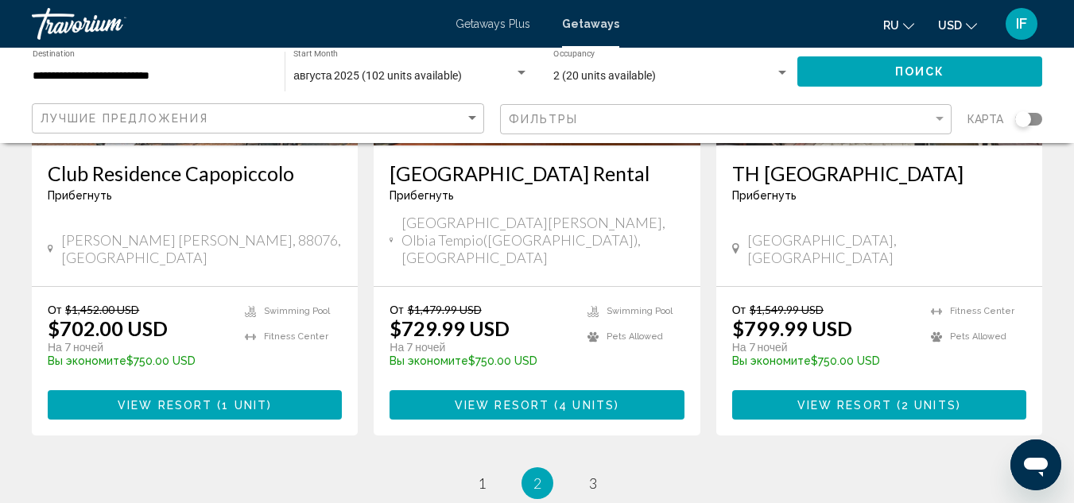
scroll to position [2136, 0]
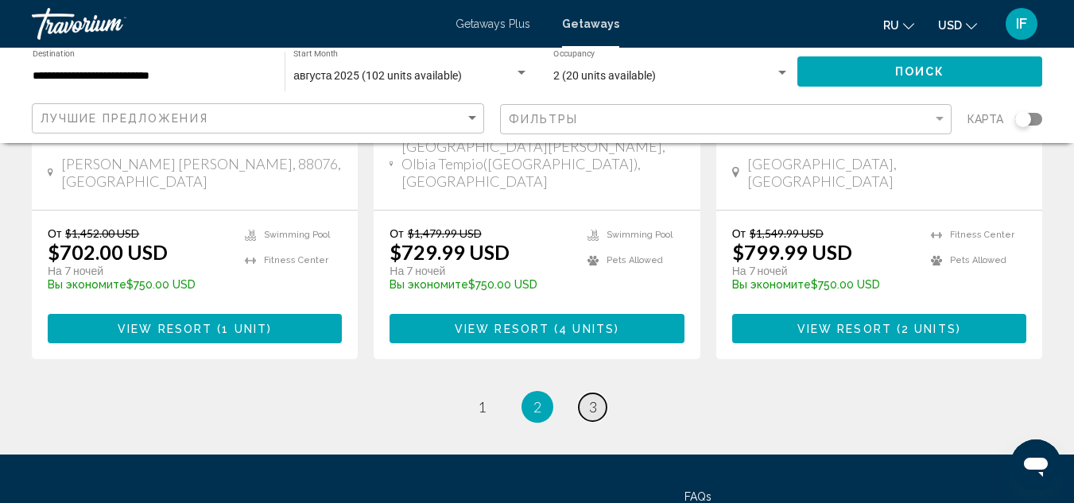
click at [583, 393] on link "page 3" at bounding box center [593, 407] width 28 height 28
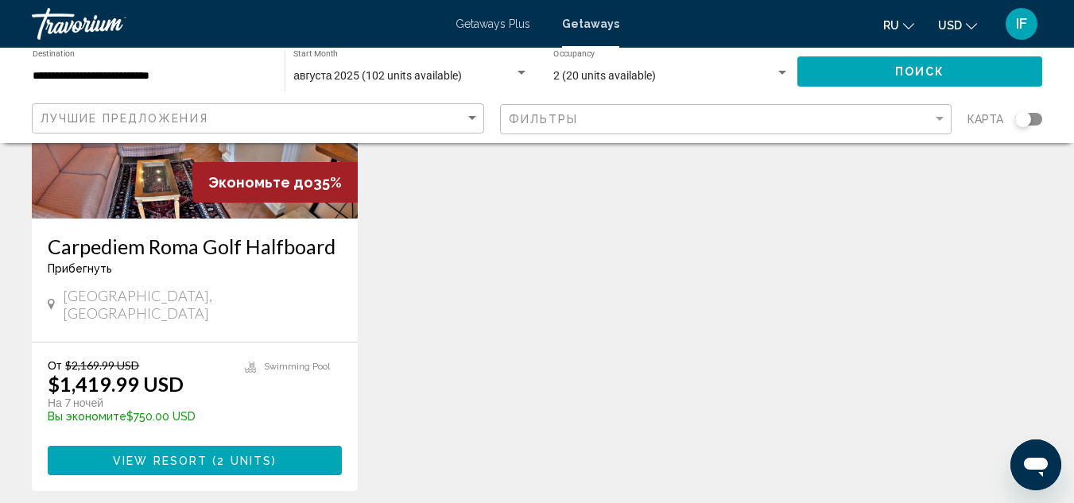
scroll to position [223, 0]
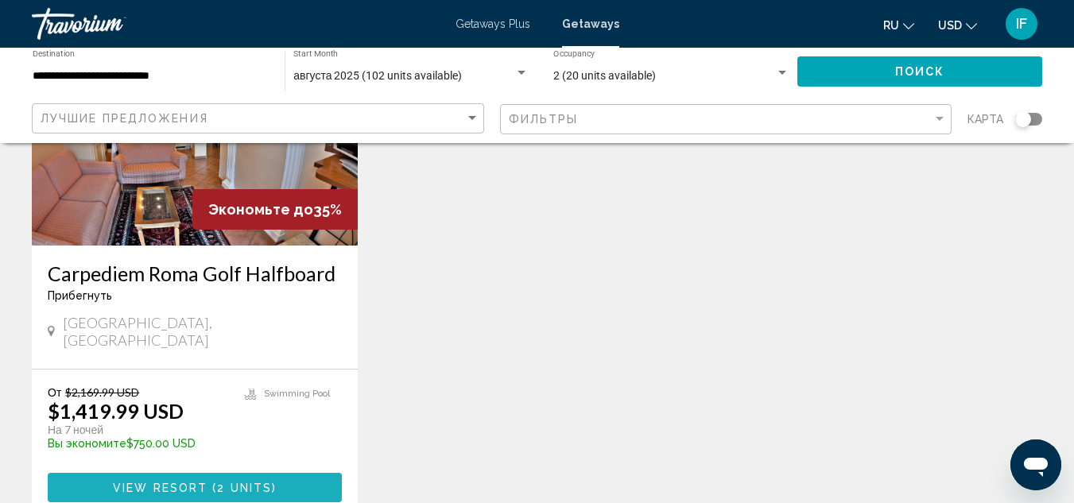
click at [216, 473] on button "View Resort ( 2 units )" at bounding box center [195, 487] width 294 height 29
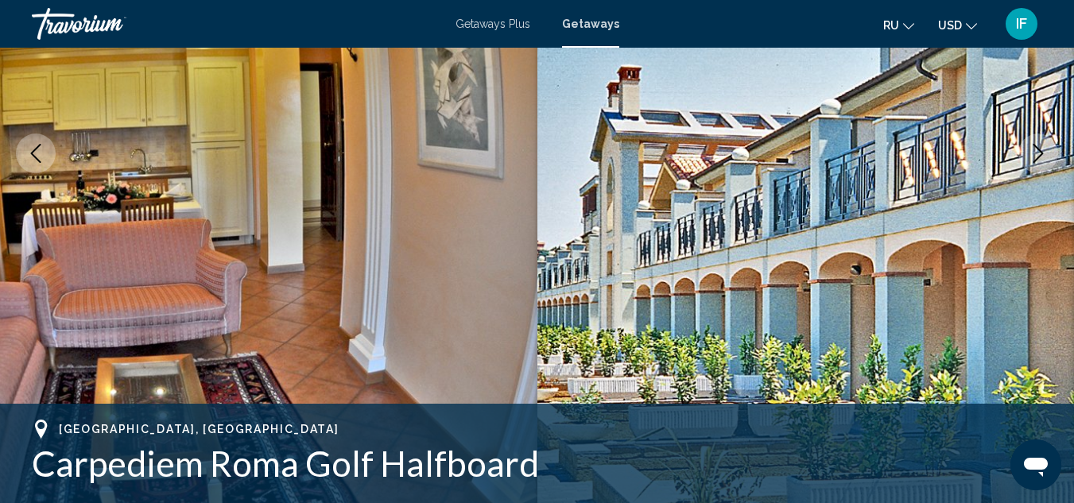
scroll to position [273, 0]
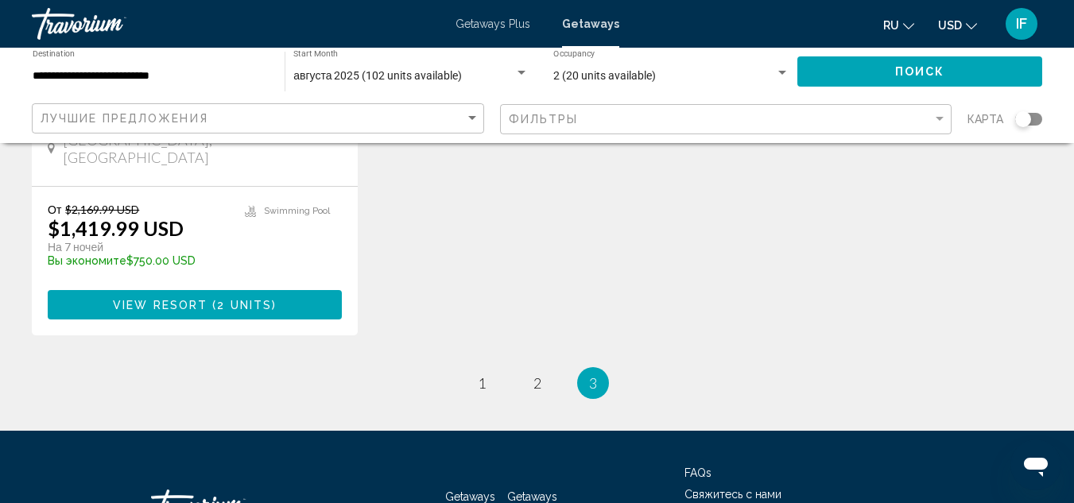
scroll to position [409, 0]
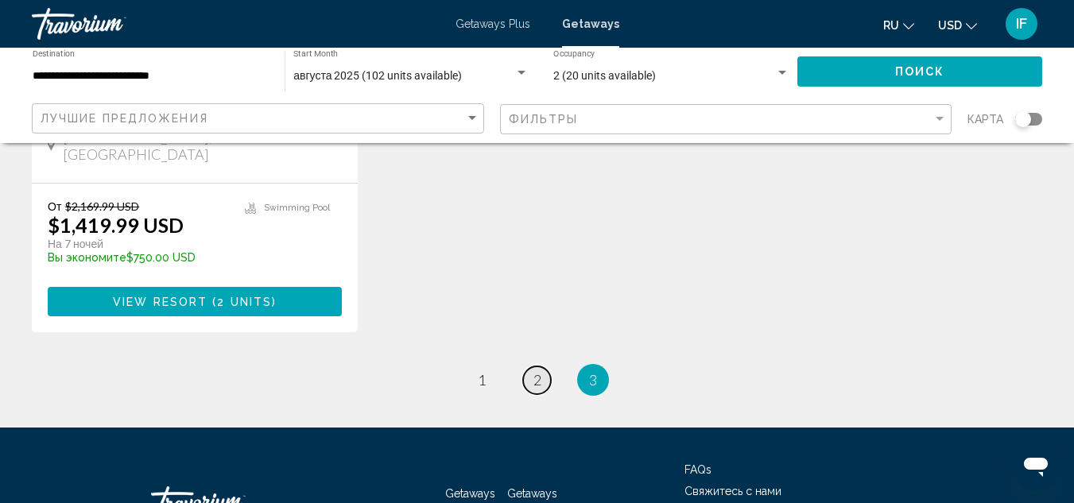
click at [534, 371] on span "2" at bounding box center [537, 379] width 8 height 17
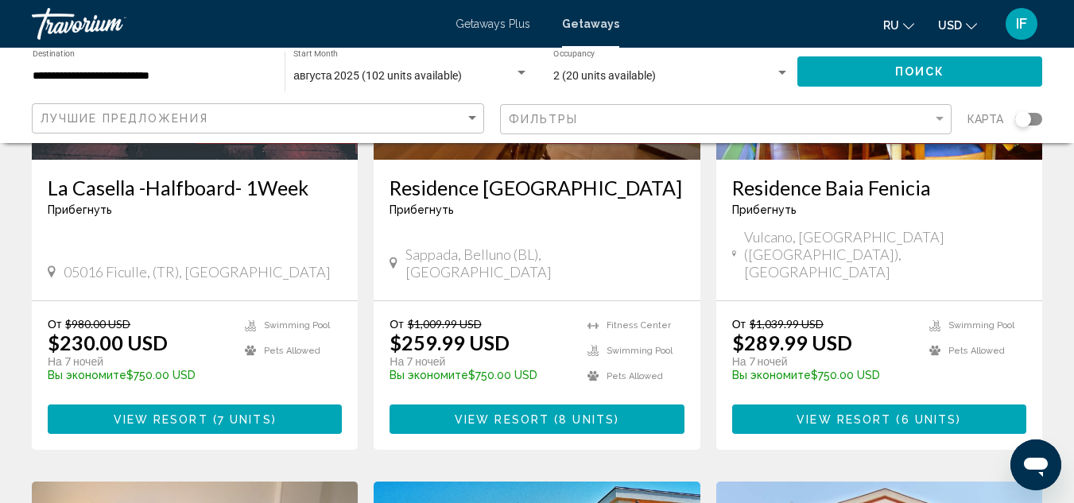
scroll to position [310, 0]
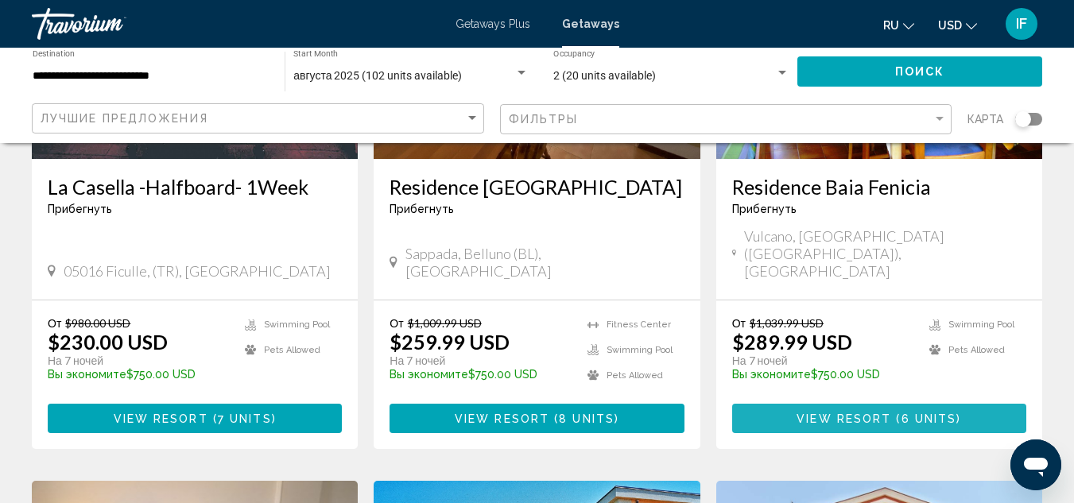
click at [792, 404] on button "View Resort ( 6 units )" at bounding box center [879, 418] width 294 height 29
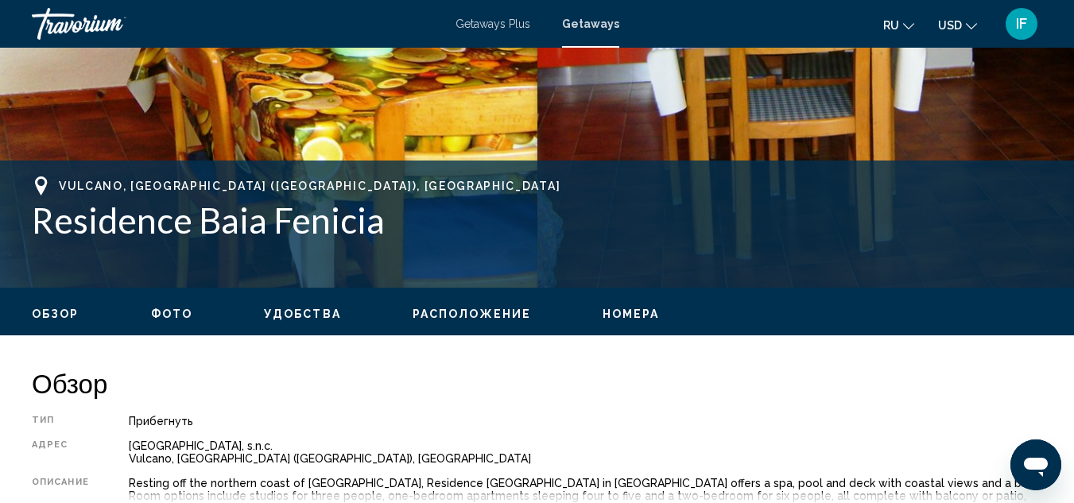
scroll to position [516, 0]
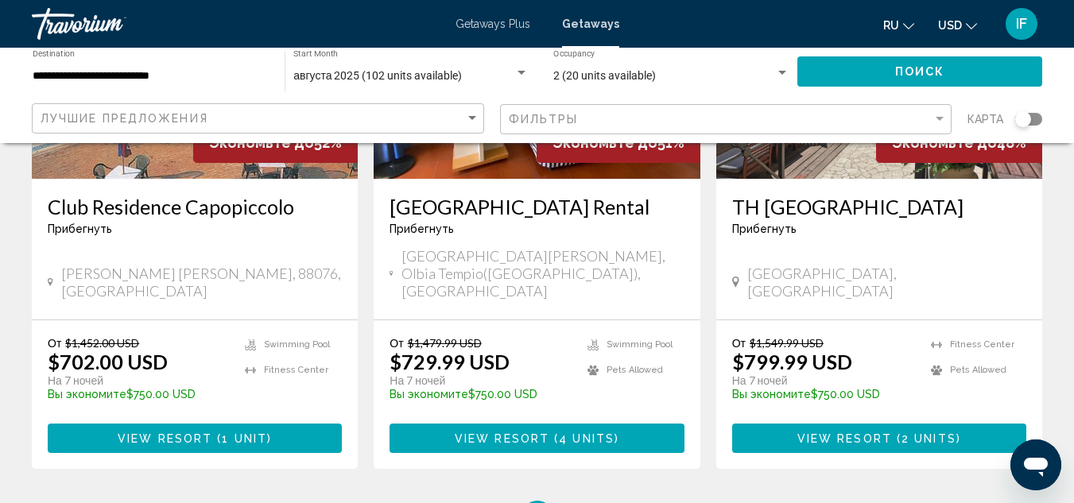
scroll to position [2028, 0]
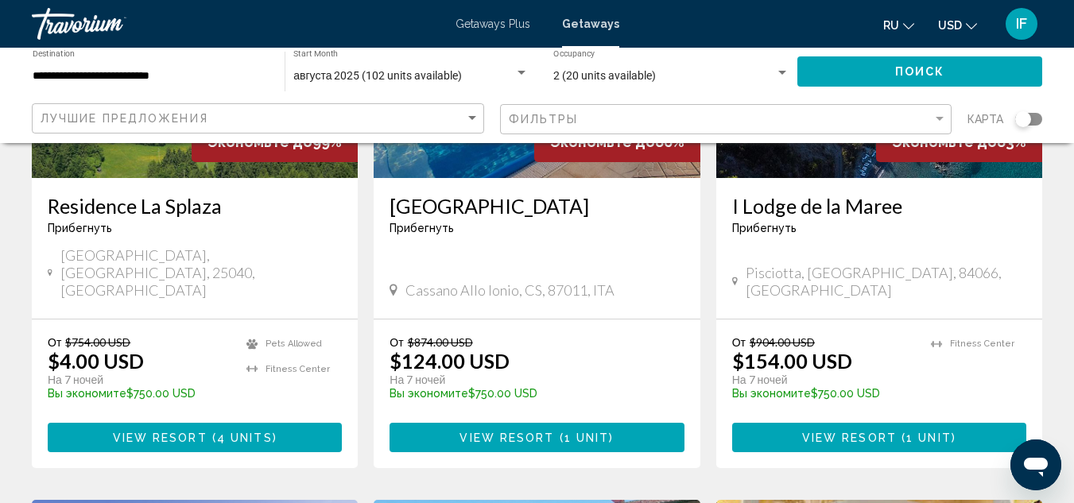
scroll to position [1421, 0]
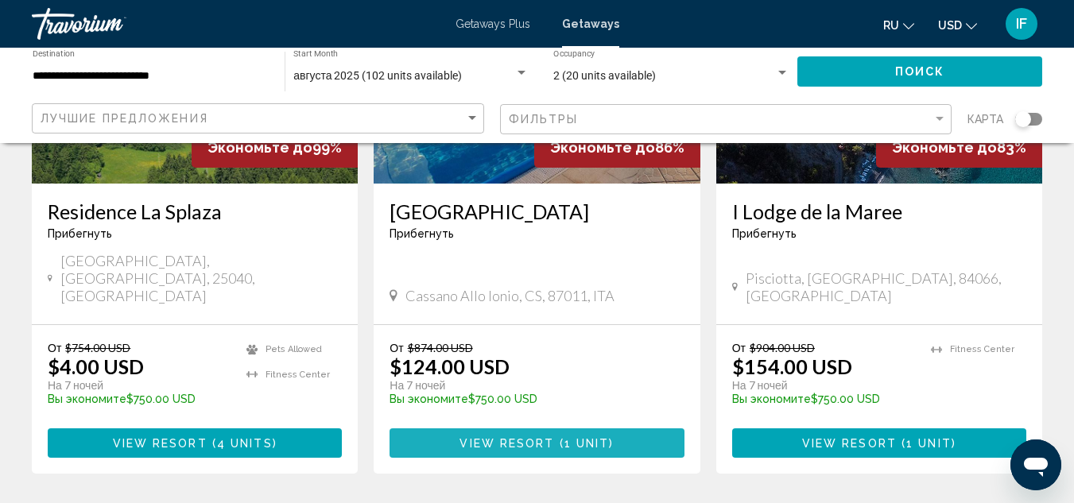
click at [492, 436] on span "View Resort ( 1 unit )" at bounding box center [536, 442] width 154 height 13
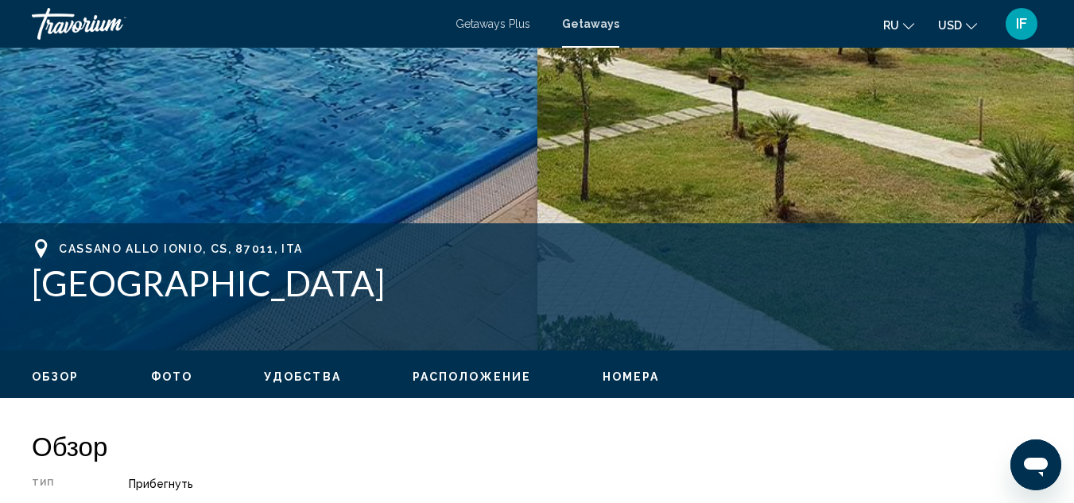
scroll to position [436, 0]
